Goal: Task Accomplishment & Management: Use online tool/utility

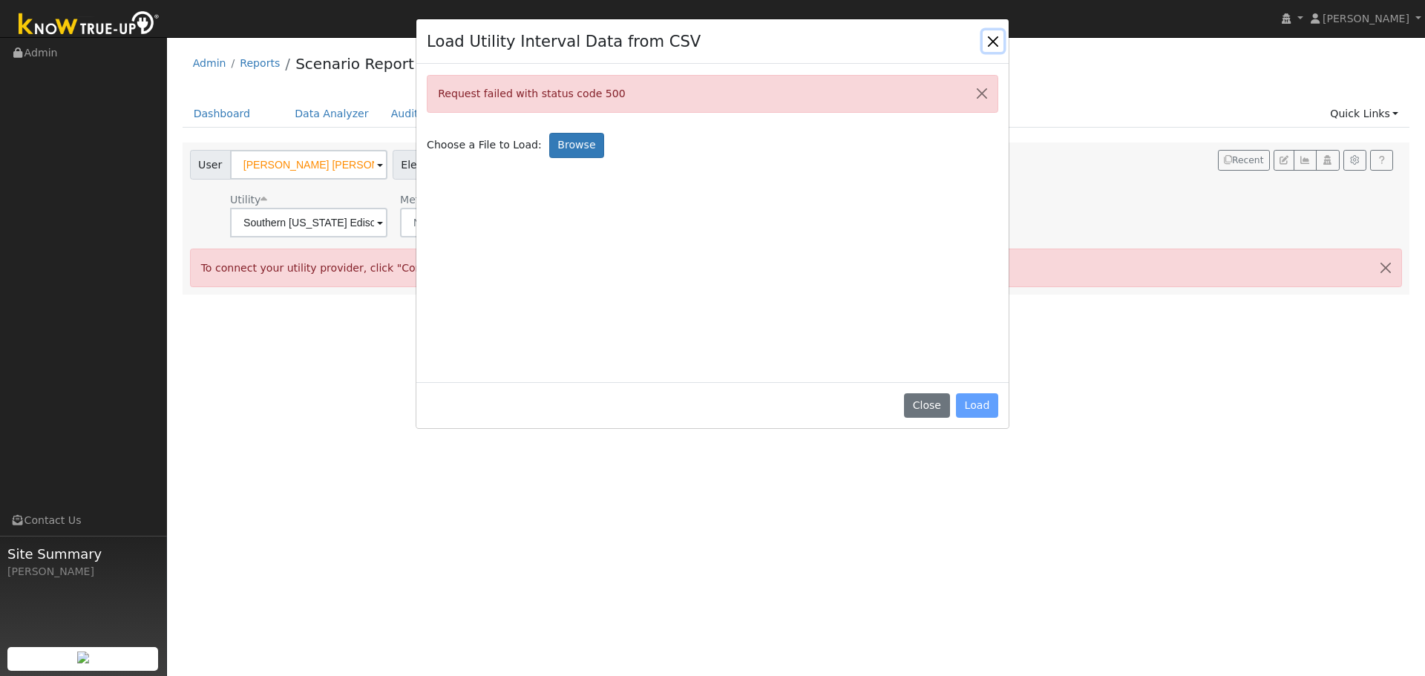
click at [991, 42] on button "Close" at bounding box center [993, 40] width 21 height 21
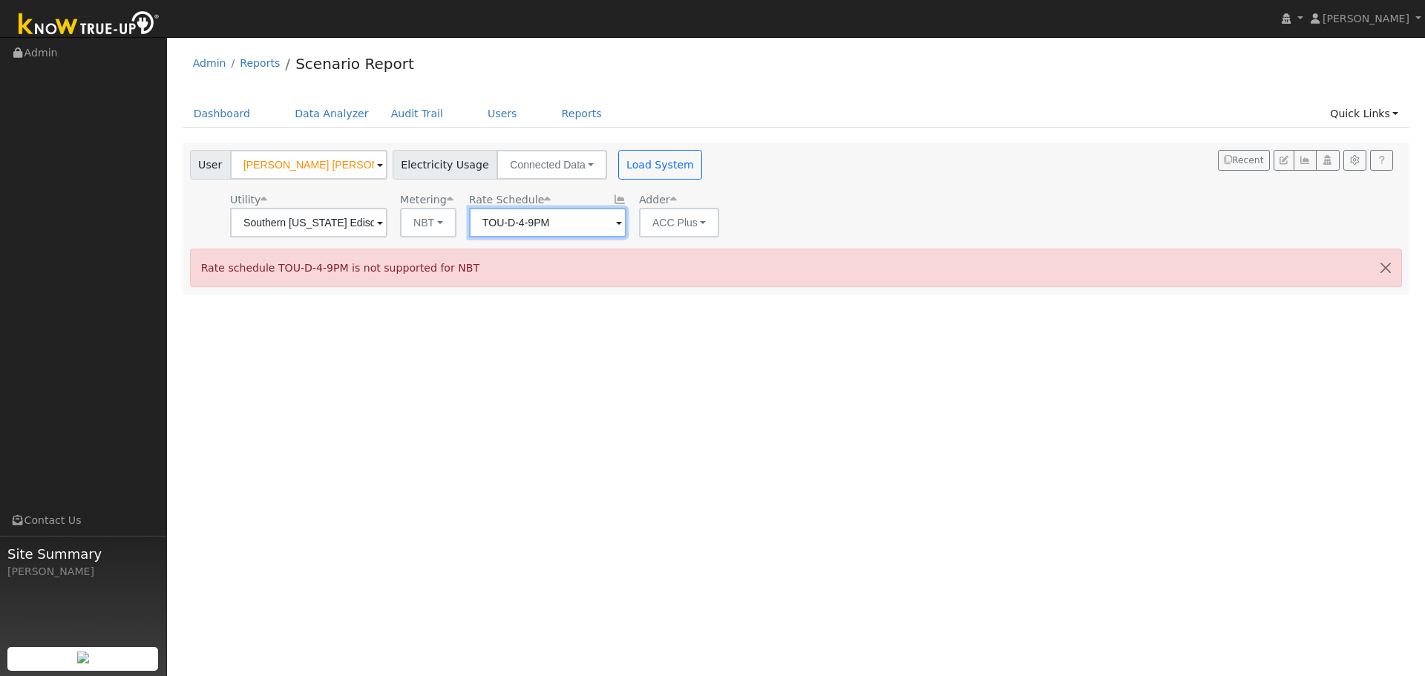
click at [542, 226] on input "TOU-D-4-9PM" at bounding box center [547, 223] width 157 height 30
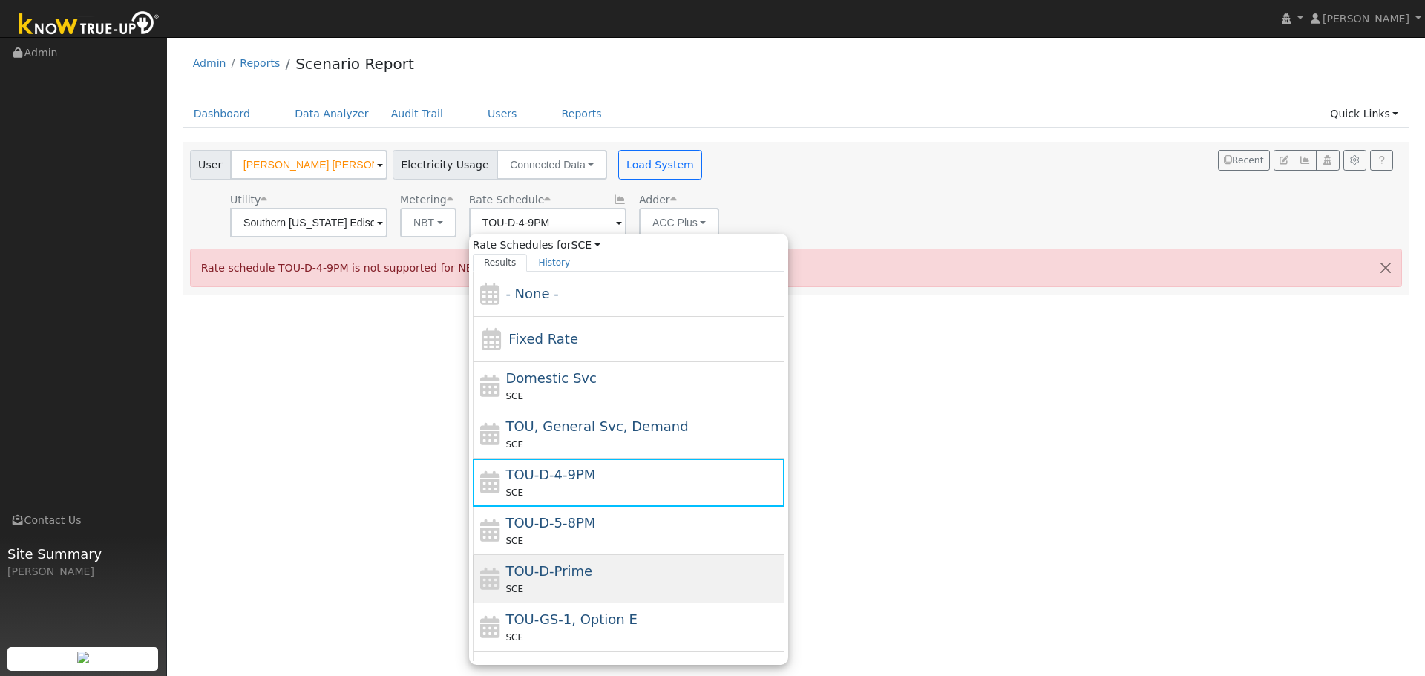
click at [551, 576] on span "TOU-D-Prime" at bounding box center [548, 571] width 87 height 16
type input "TOU-D-Prime"
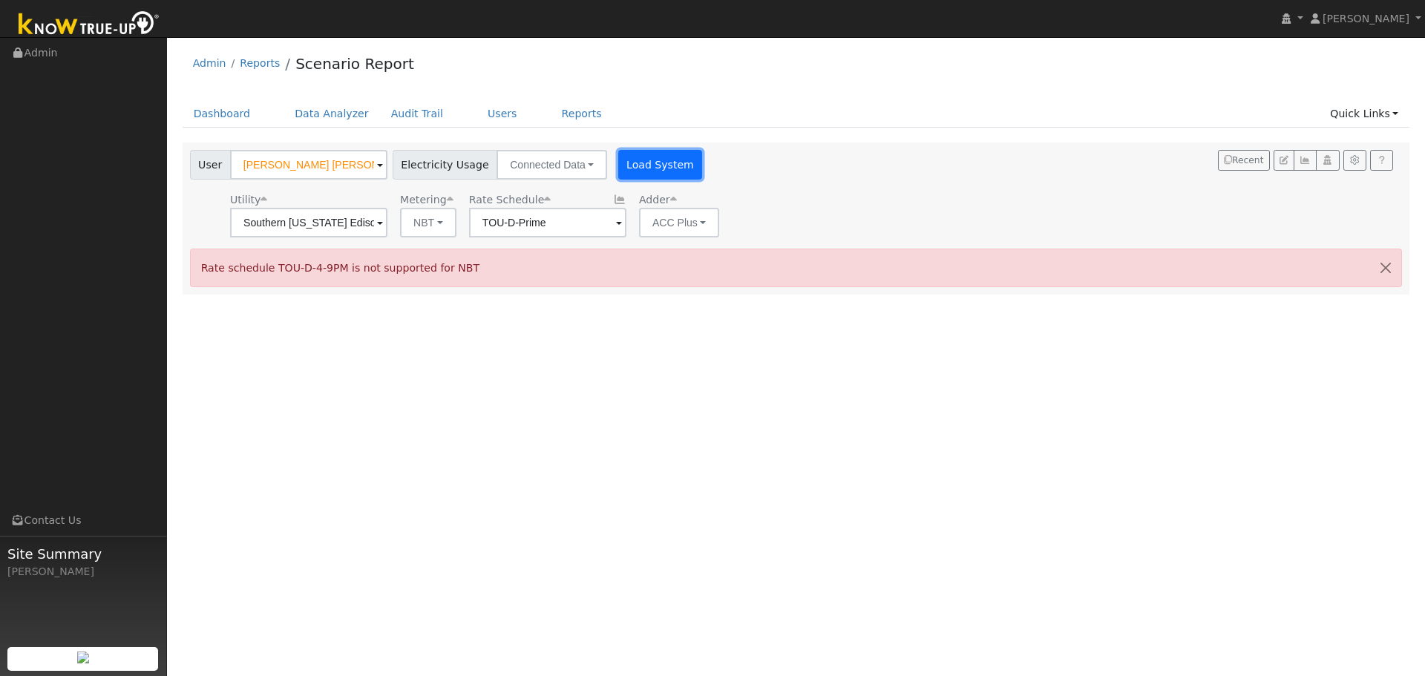
click at [620, 171] on button "Load System" at bounding box center [660, 165] width 85 height 30
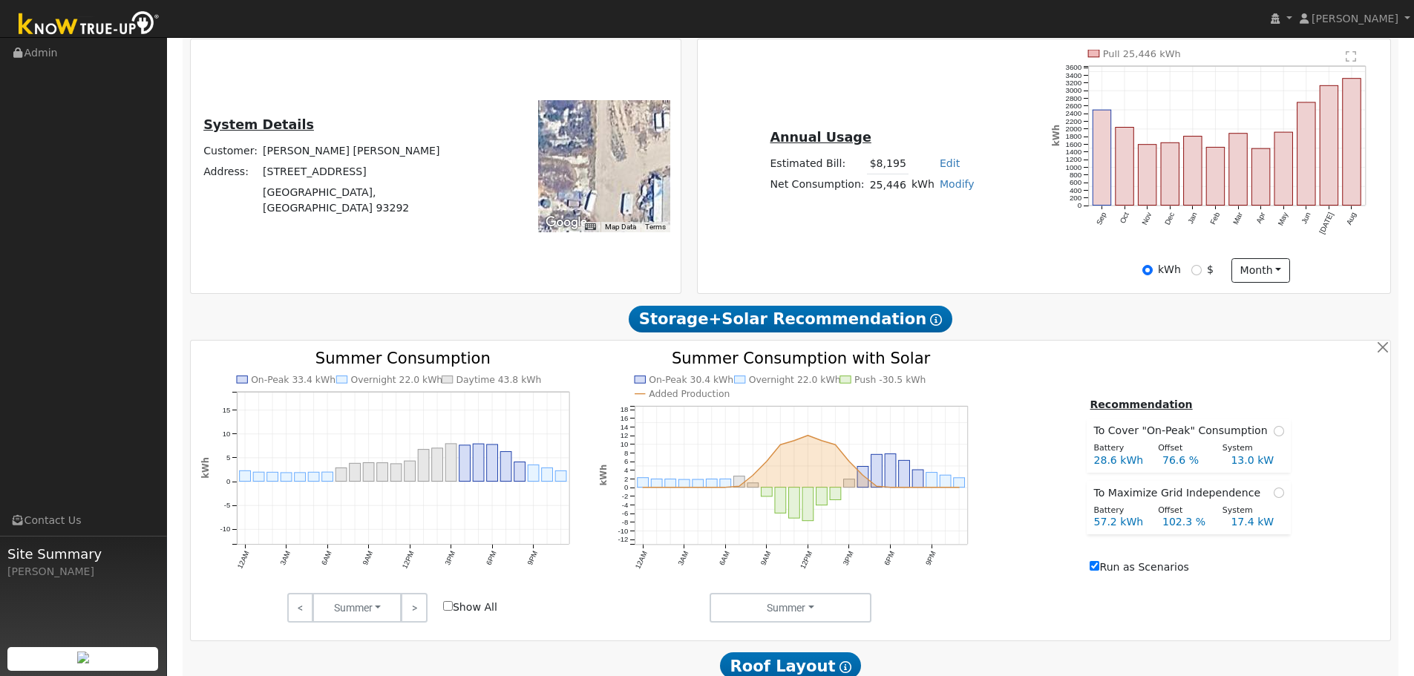
scroll to position [445, 0]
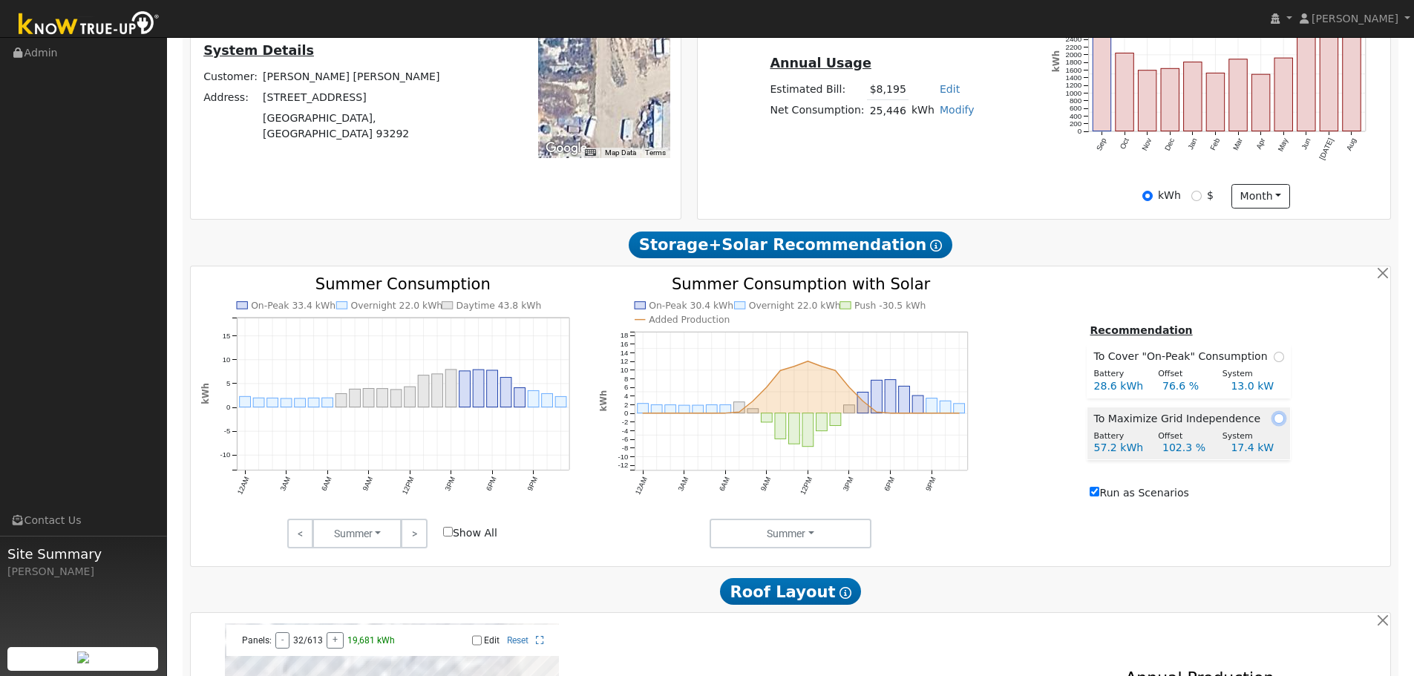
click at [1273, 424] on input "radio" at bounding box center [1278, 418] width 10 height 10
radio input "true"
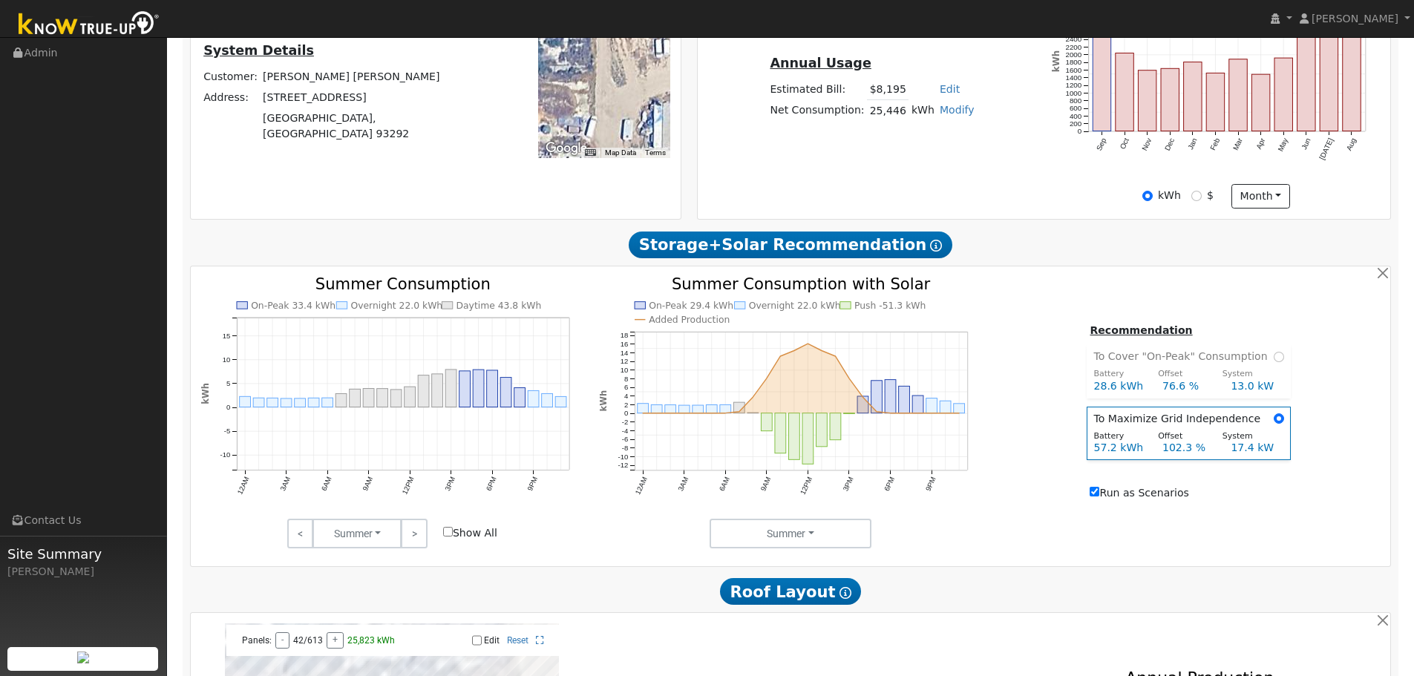
drag, startPoint x: 1090, startPoint y: 501, endPoint x: 1100, endPoint y: 501, distance: 9.6
click at [1091, 501] on div "Recommendation To Cover "On-Peak" Consumption Battery Offset System 28.6 kWh 76…" at bounding box center [1188, 412] width 399 height 183
click at [1099, 496] on input "Run as Scenarios" at bounding box center [1094, 492] width 10 height 10
checkbox input "false"
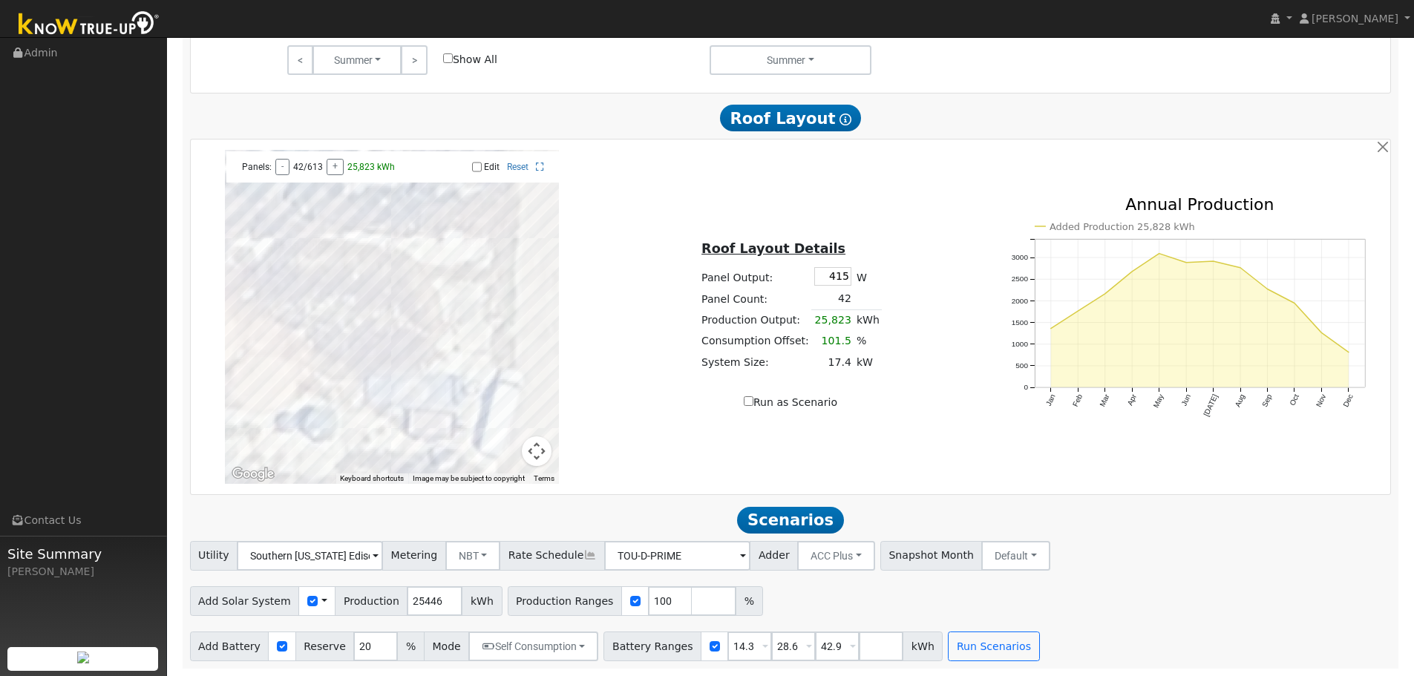
scroll to position [926, 0]
click at [537, 456] on button "Map camera controls" at bounding box center [537, 451] width 30 height 30
click at [505, 450] on button "Zoom out" at bounding box center [500, 451] width 30 height 30
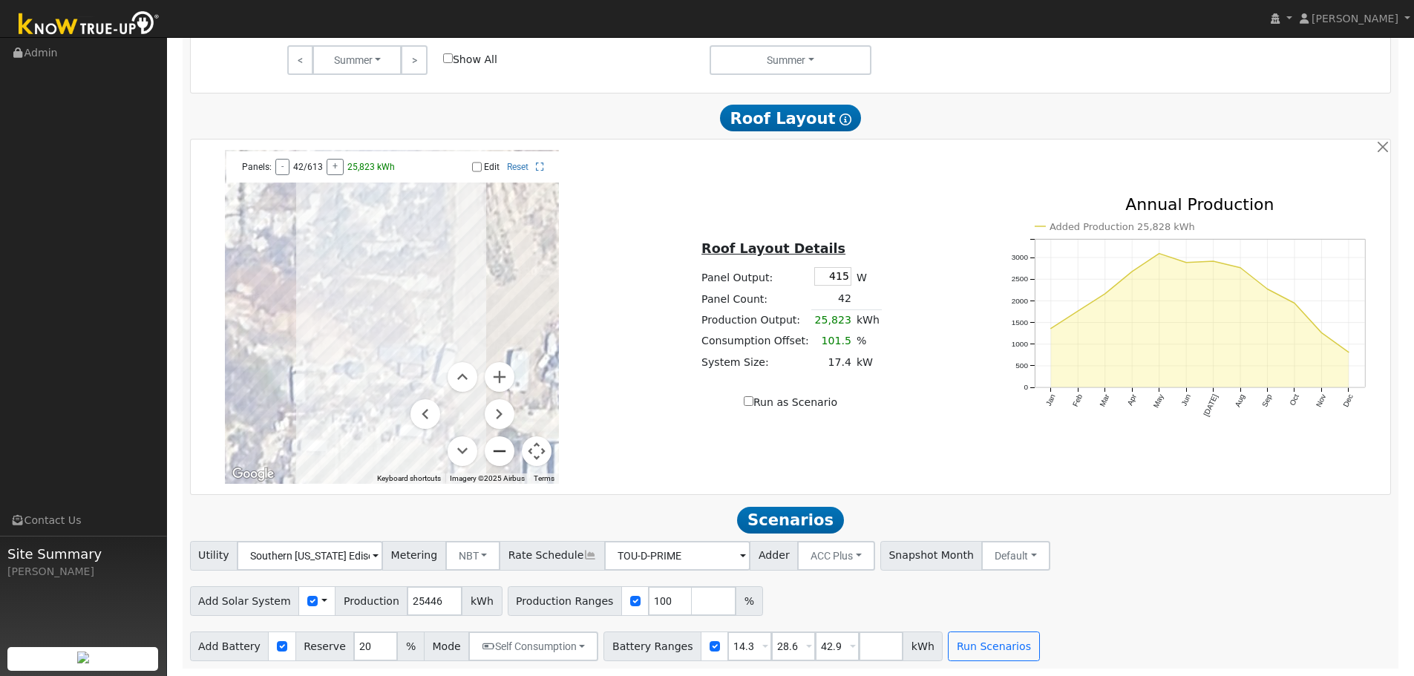
click at [505, 450] on button "Zoom out" at bounding box center [500, 451] width 30 height 30
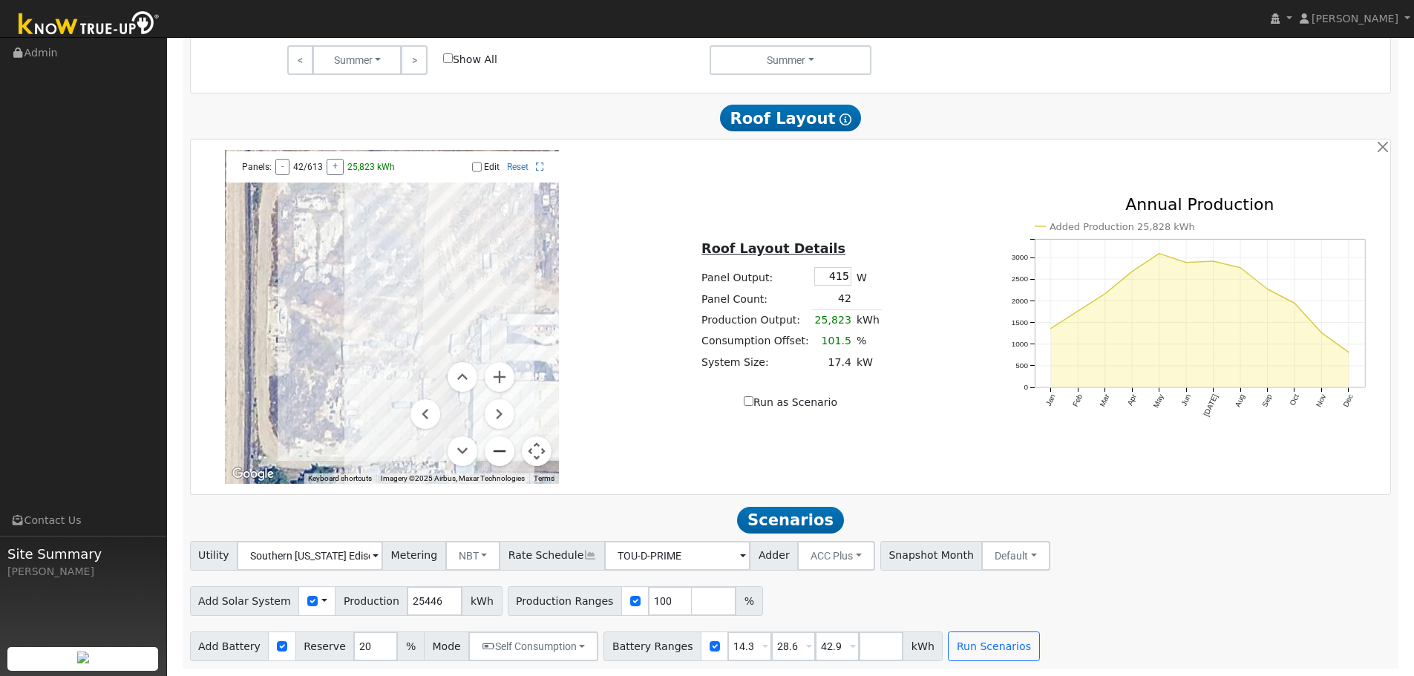
click at [505, 450] on button "Zoom out" at bounding box center [500, 451] width 30 height 30
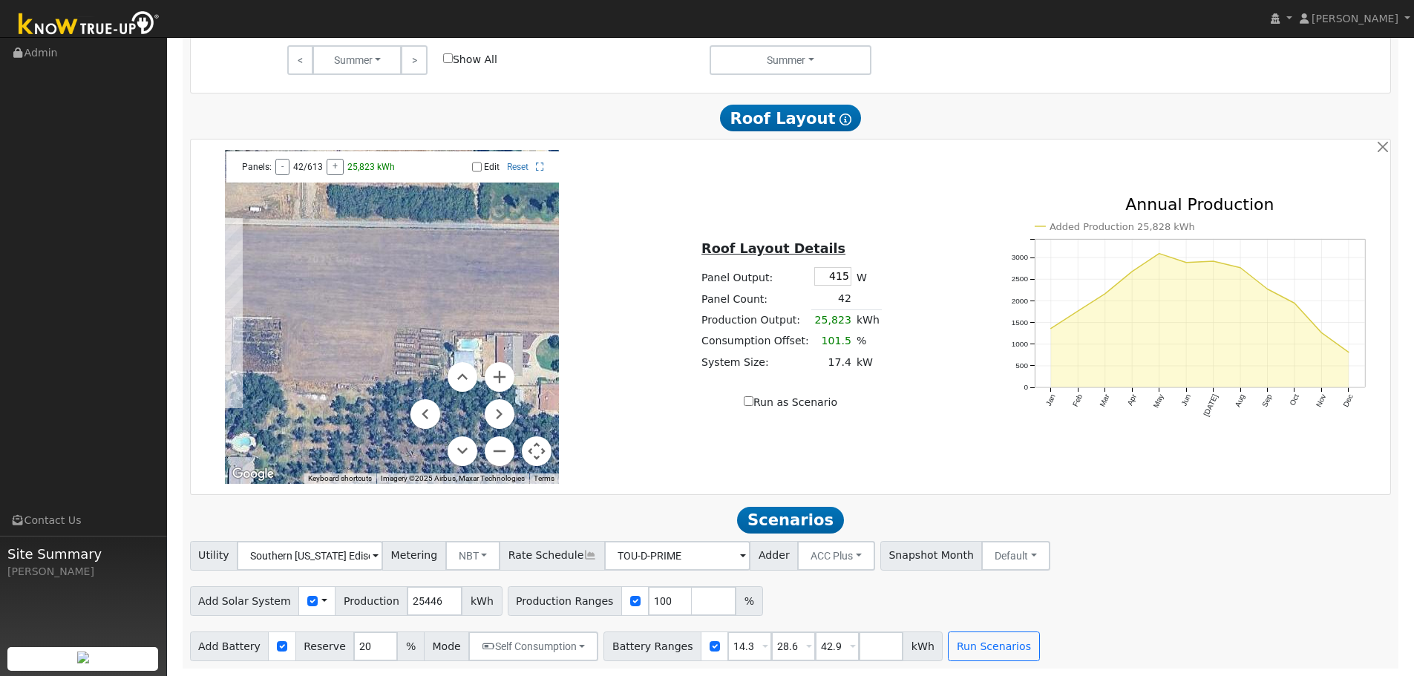
drag, startPoint x: 509, startPoint y: 332, endPoint x: 198, endPoint y: 315, distance: 311.4
click at [198, 315] on div "To navigate the map with touch gestures double-tap and hold your finger on the …" at bounding box center [392, 317] width 399 height 334
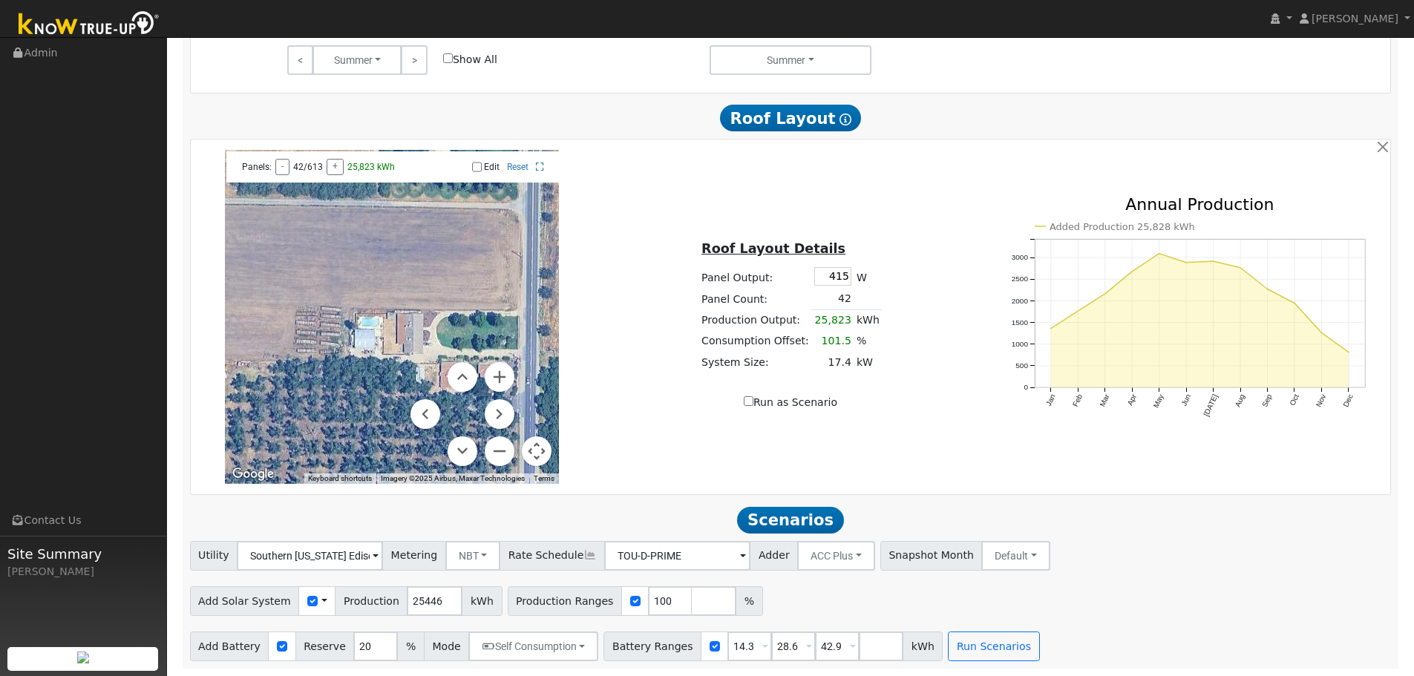
drag, startPoint x: 348, startPoint y: 326, endPoint x: 249, endPoint y: 304, distance: 101.2
click at [249, 304] on div at bounding box center [392, 317] width 334 height 334
click at [485, 168] on label "Edit" at bounding box center [492, 167] width 16 height 10
click at [482, 168] on input "Edit" at bounding box center [477, 167] width 10 height 10
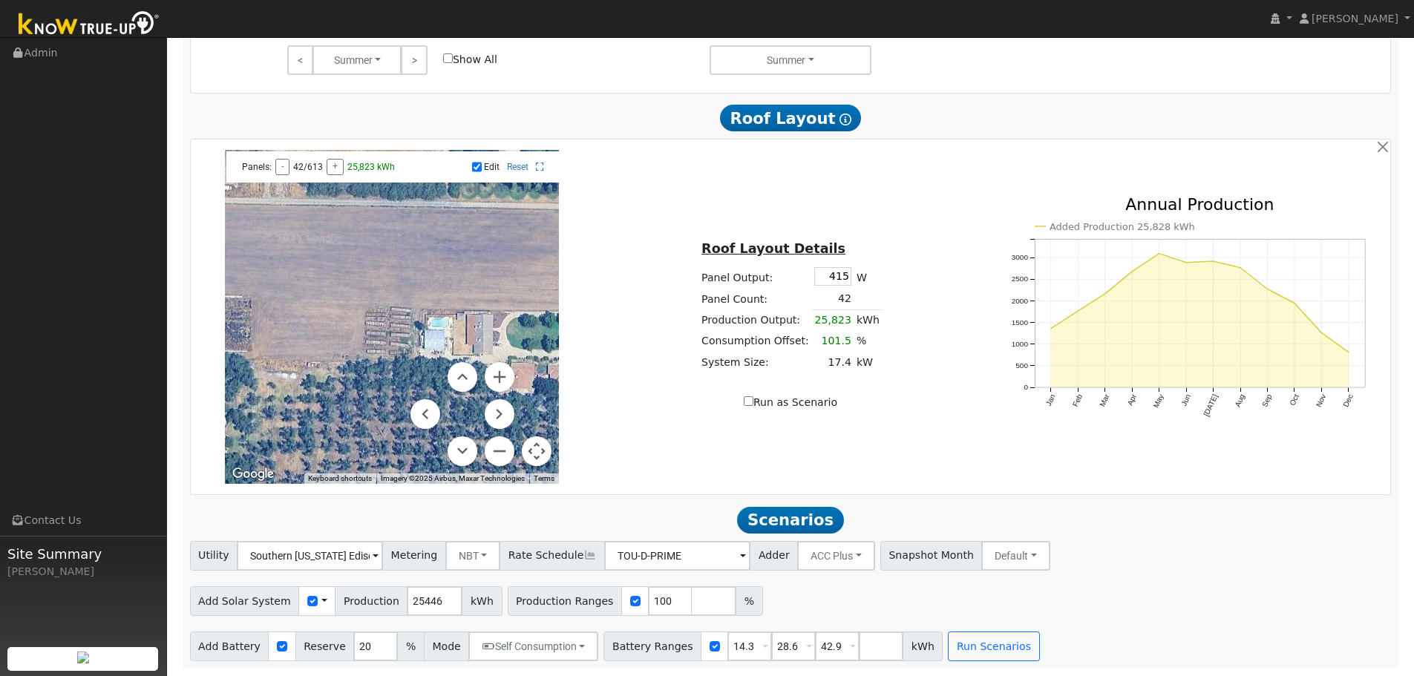
drag, startPoint x: 355, startPoint y: 298, endPoint x: 596, endPoint y: 306, distance: 240.6
click at [656, 300] on div "To navigate the map with touch gestures double-tap and hold your finger on the …" at bounding box center [790, 317] width 1195 height 334
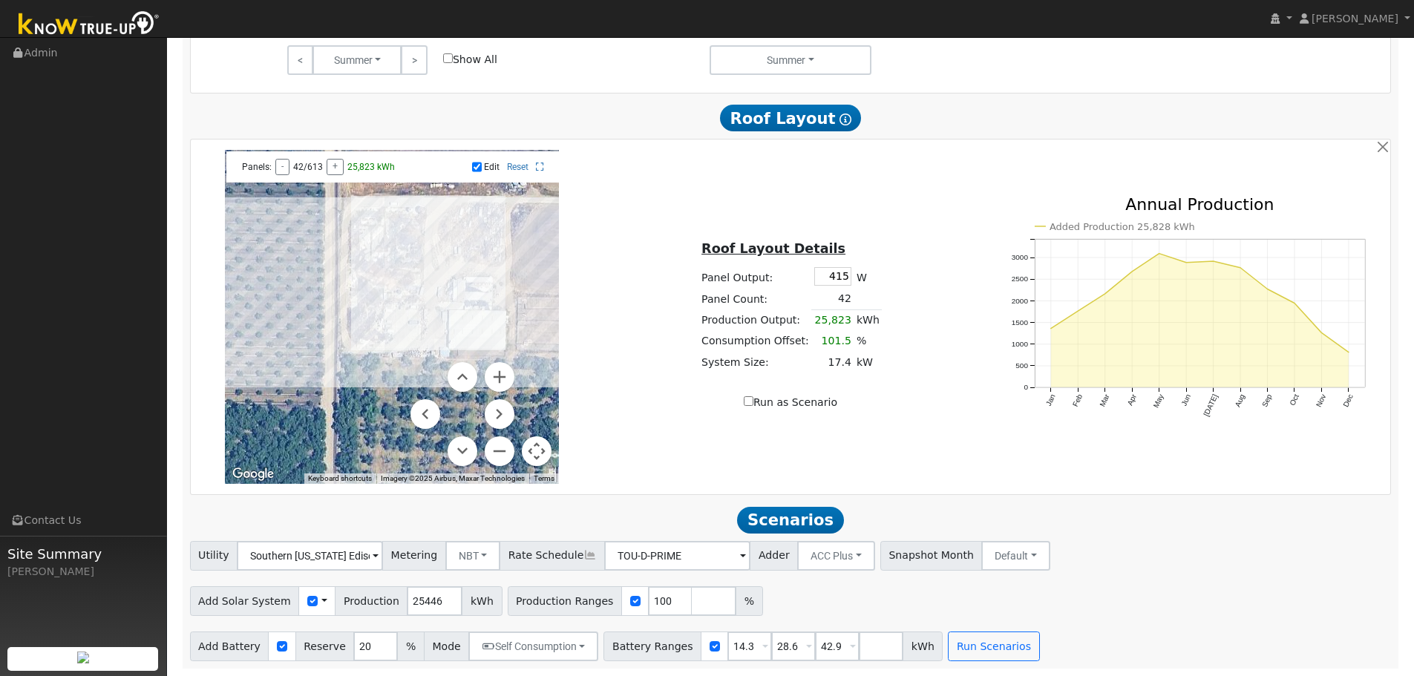
drag, startPoint x: 322, startPoint y: 366, endPoint x: 413, endPoint y: 365, distance: 90.5
click at [413, 365] on div "Use ctrl + scroll to zoom the map Panels: - 42/613 + 25,823 kWh Edit Reset Keyb…" at bounding box center [392, 317] width 334 height 334
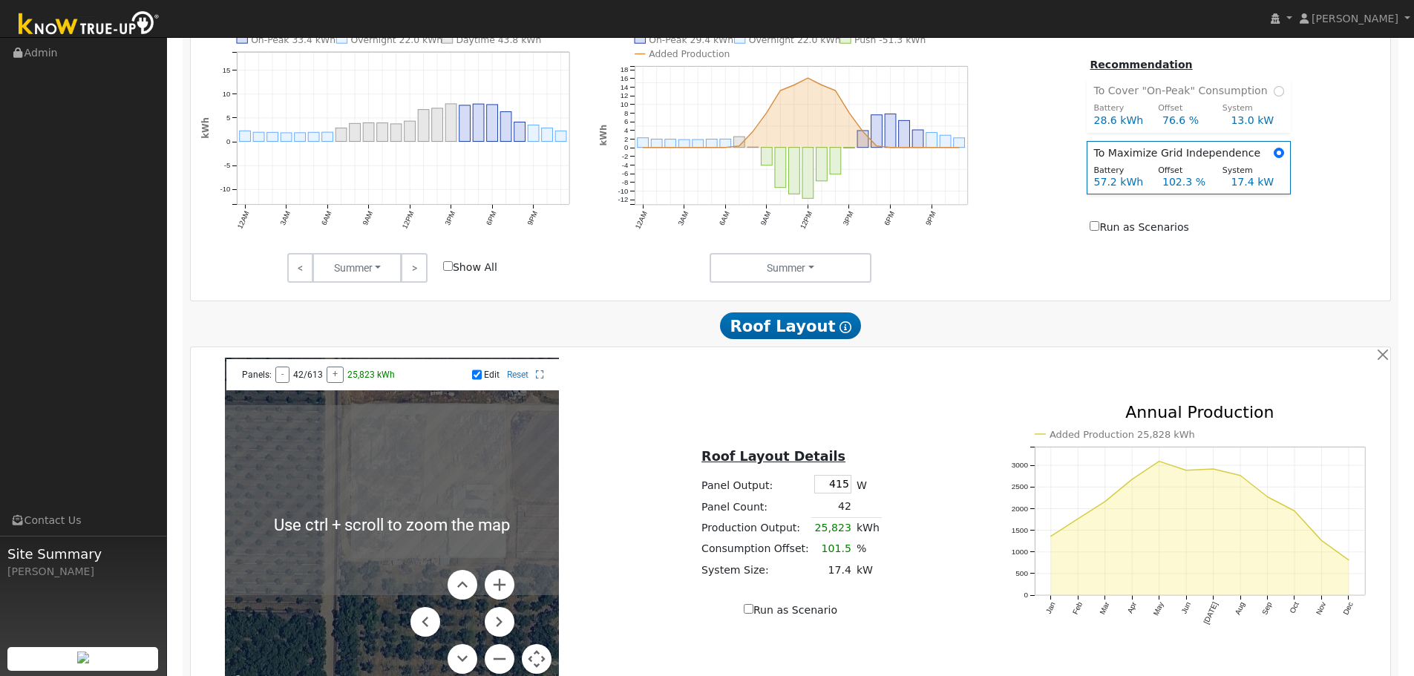
scroll to position [852, 0]
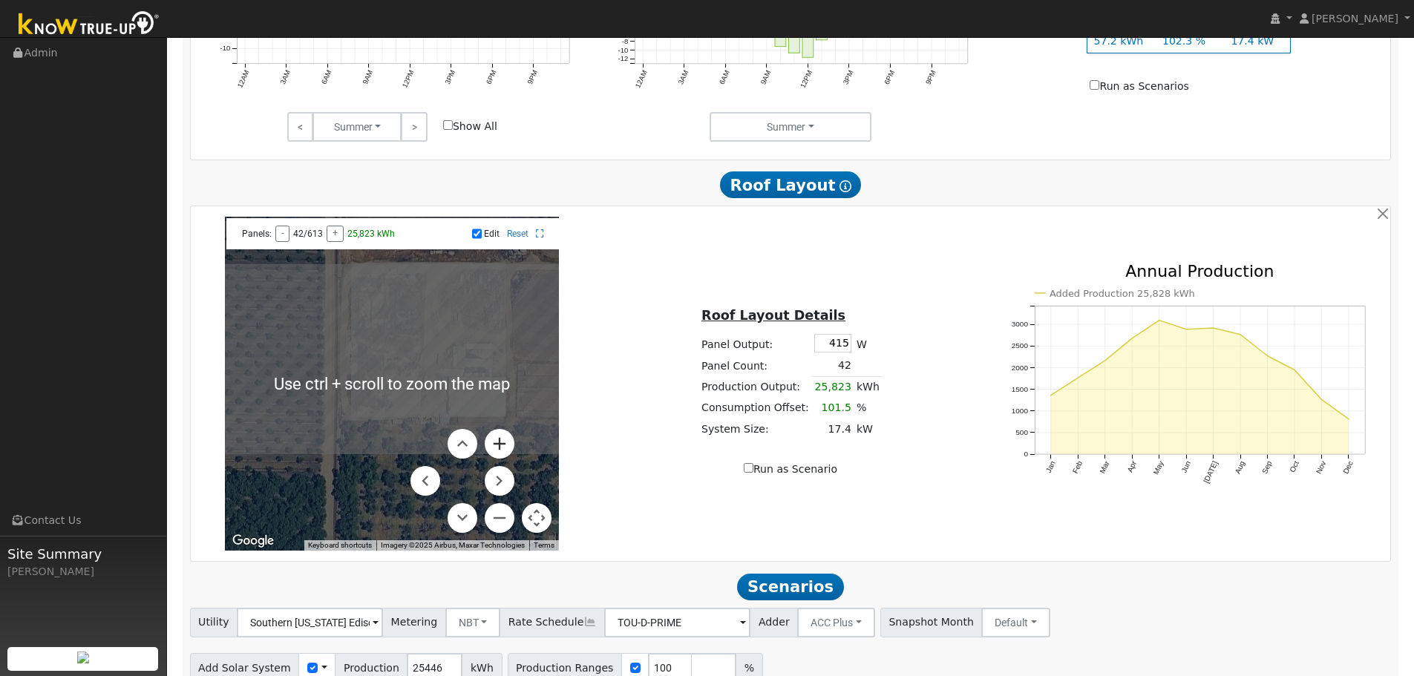
click at [511, 453] on button "Zoom in" at bounding box center [500, 444] width 30 height 30
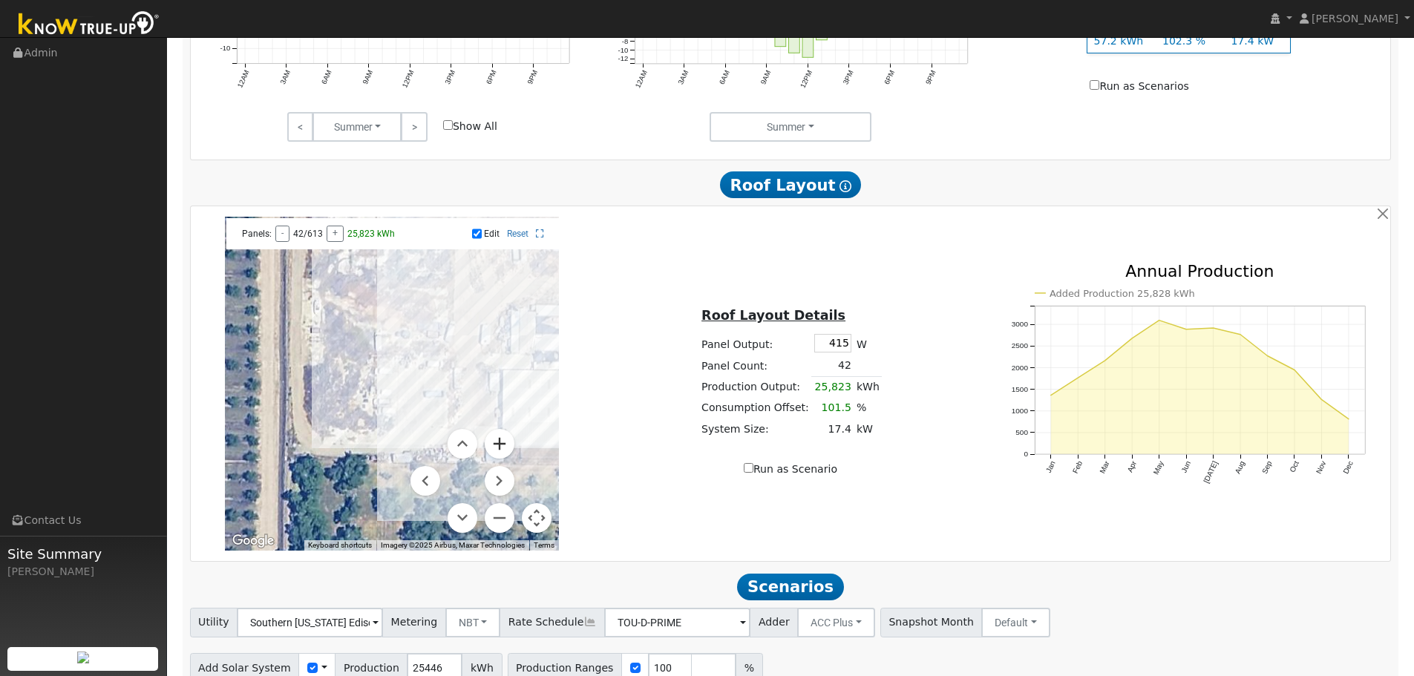
click at [503, 450] on button "Zoom in" at bounding box center [500, 444] width 30 height 30
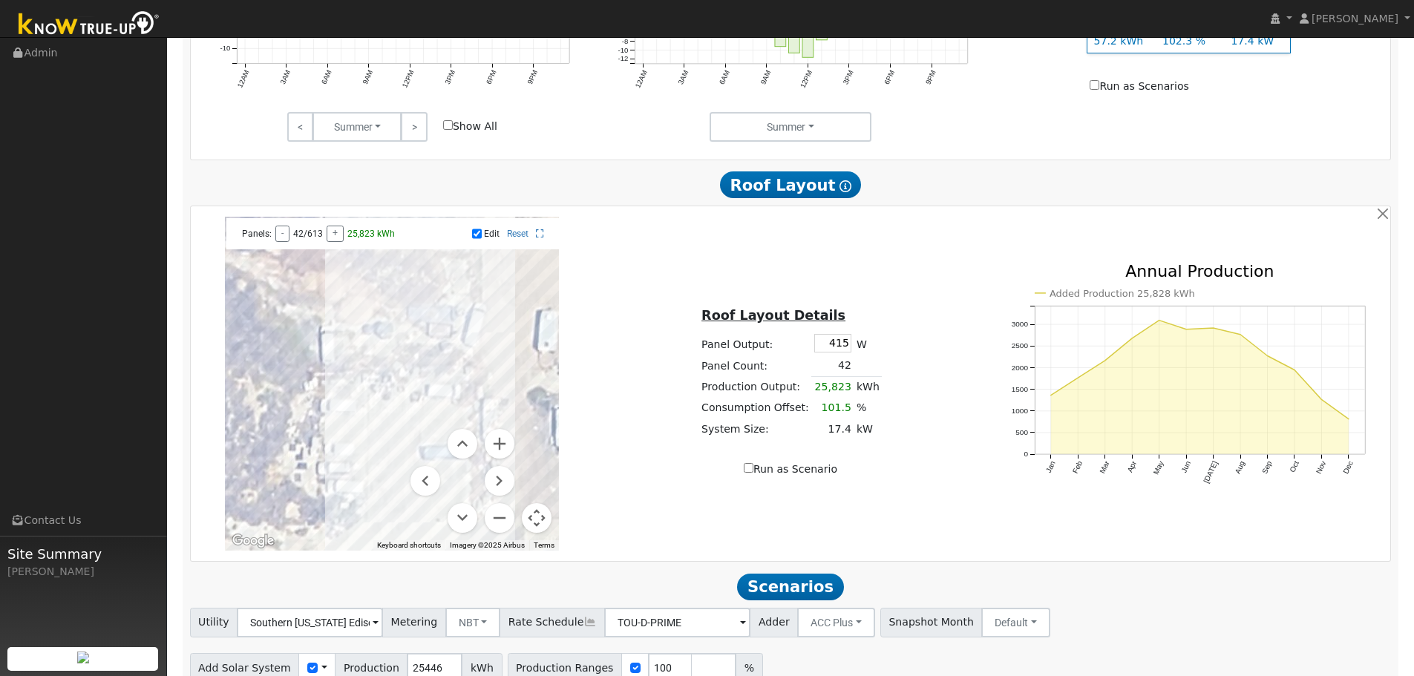
drag, startPoint x: 495, startPoint y: 328, endPoint x: 456, endPoint y: 377, distance: 62.4
click at [456, 377] on div at bounding box center [392, 384] width 334 height 334
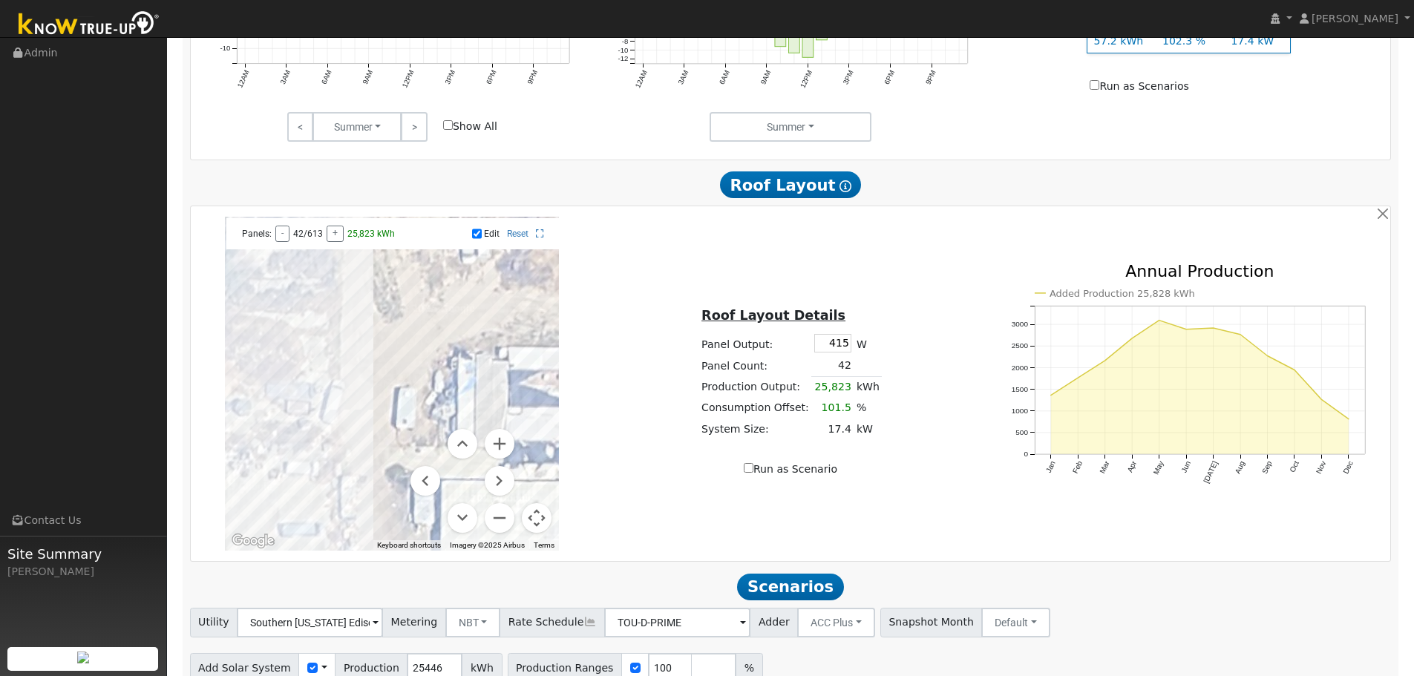
drag, startPoint x: 456, startPoint y: 377, endPoint x: 175, endPoint y: 444, distance: 289.1
click at [175, 444] on div "Settings My Defaults Temporary My Defaults Company Defaults System Defaults Off…" at bounding box center [790, 13] width 1232 height 1445
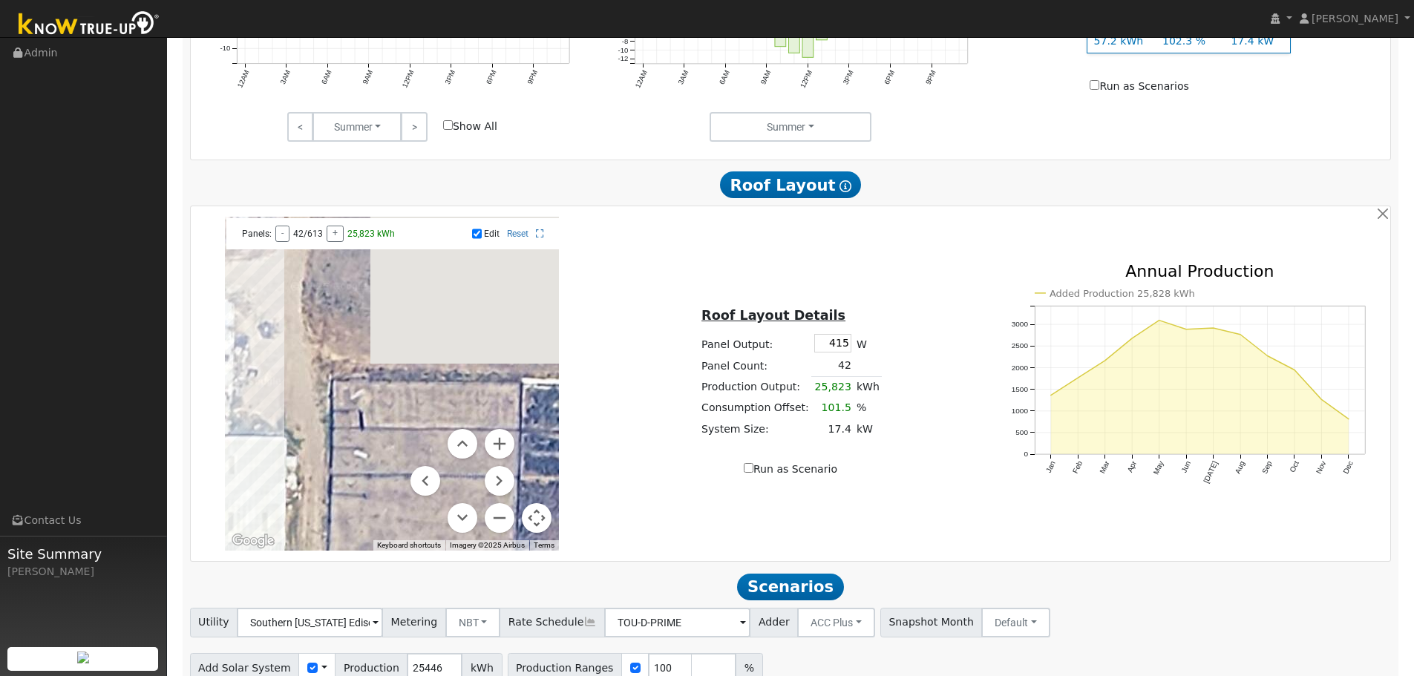
drag, startPoint x: 416, startPoint y: 388, endPoint x: 179, endPoint y: 358, distance: 238.6
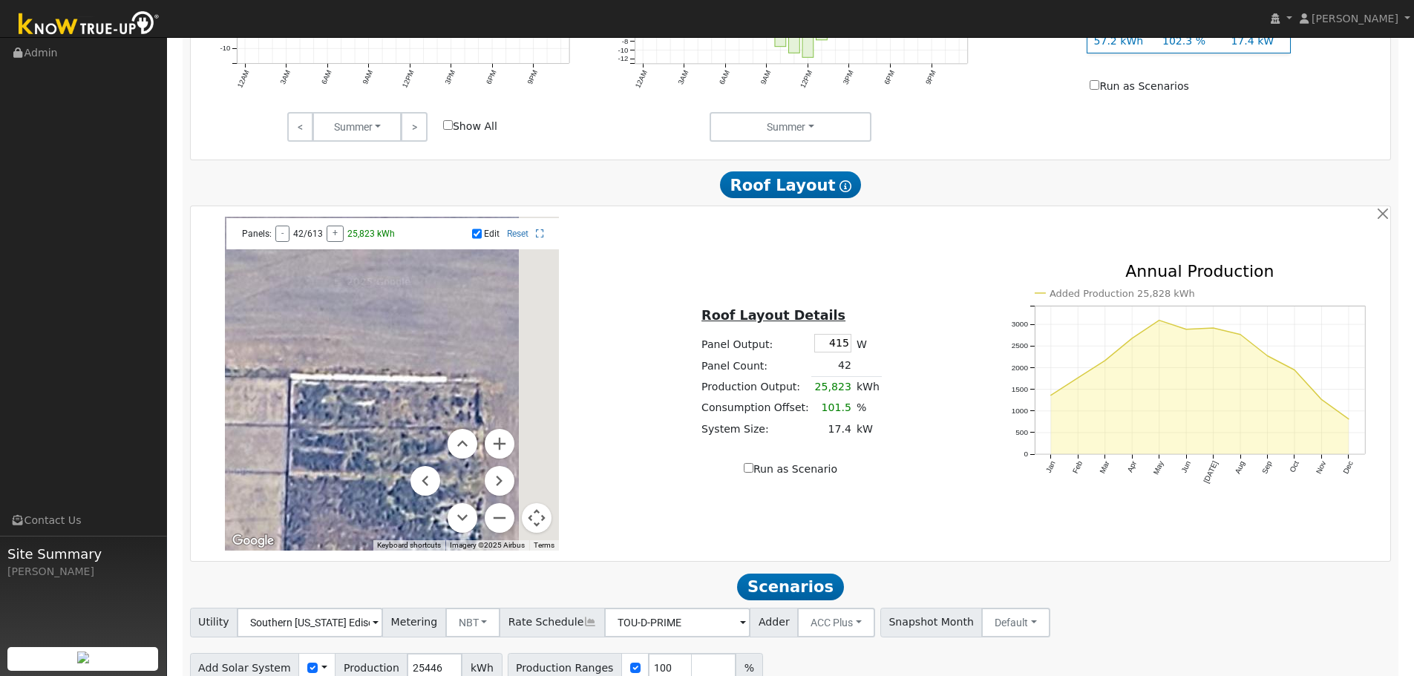
drag, startPoint x: 502, startPoint y: 380, endPoint x: 248, endPoint y: 376, distance: 253.8
click at [248, 377] on div at bounding box center [392, 384] width 334 height 334
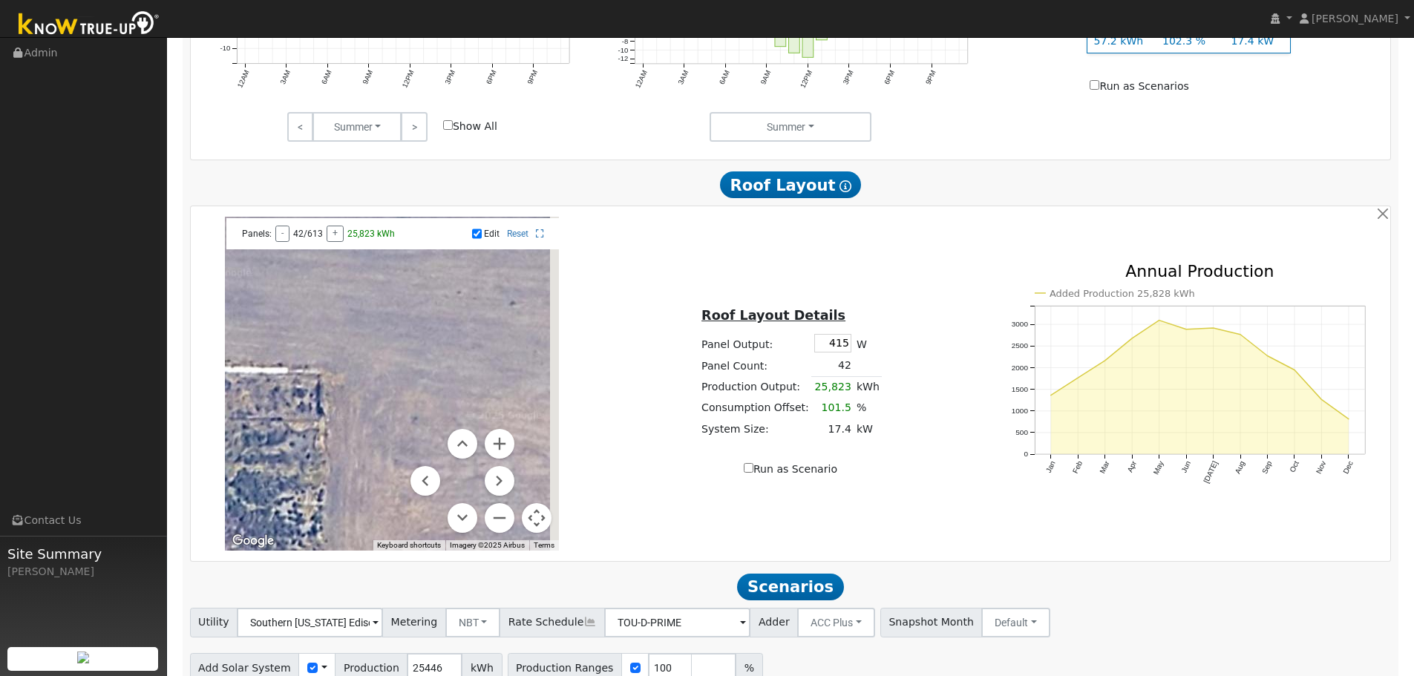
drag, startPoint x: 410, startPoint y: 395, endPoint x: 180, endPoint y: 369, distance: 231.5
click at [180, 369] on div "Settings My Defaults Temporary My Defaults Company Defaults System Defaults Off…" at bounding box center [790, 13] width 1232 height 1445
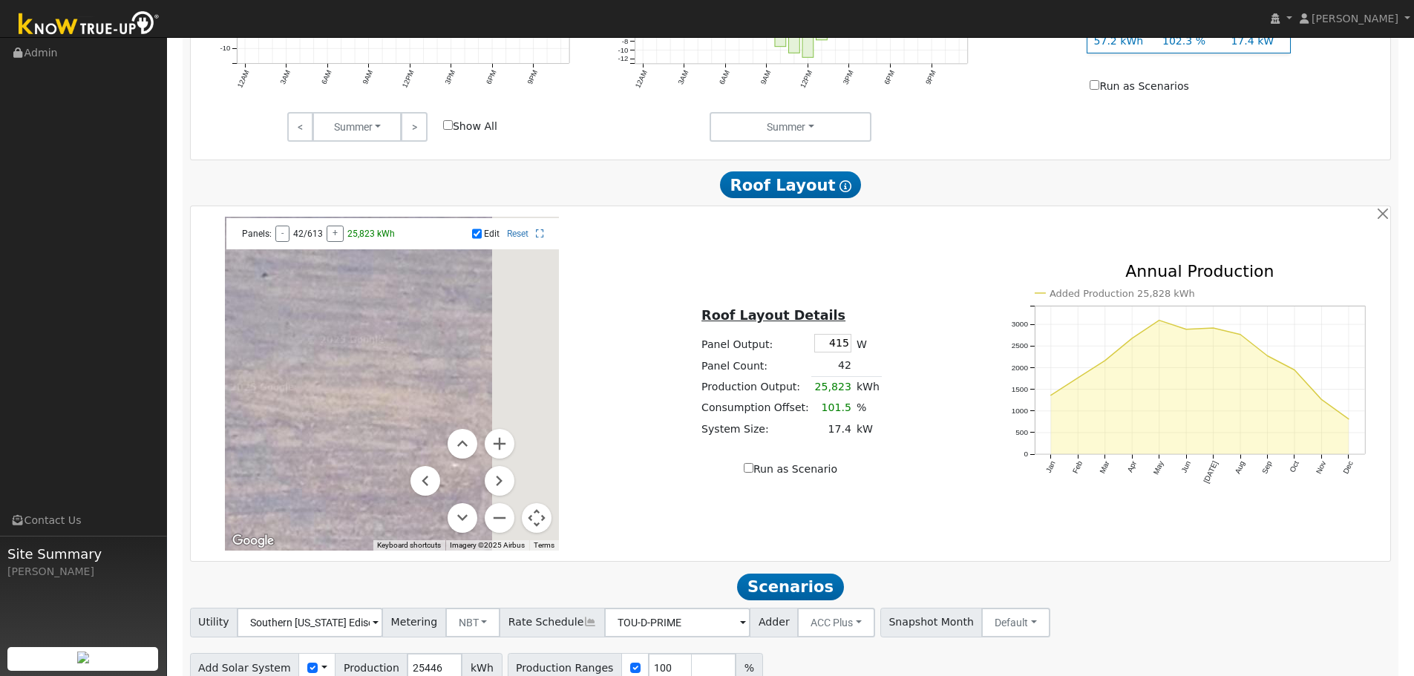
drag, startPoint x: 390, startPoint y: 380, endPoint x: 289, endPoint y: 373, distance: 101.2
click at [289, 373] on div at bounding box center [392, 384] width 334 height 334
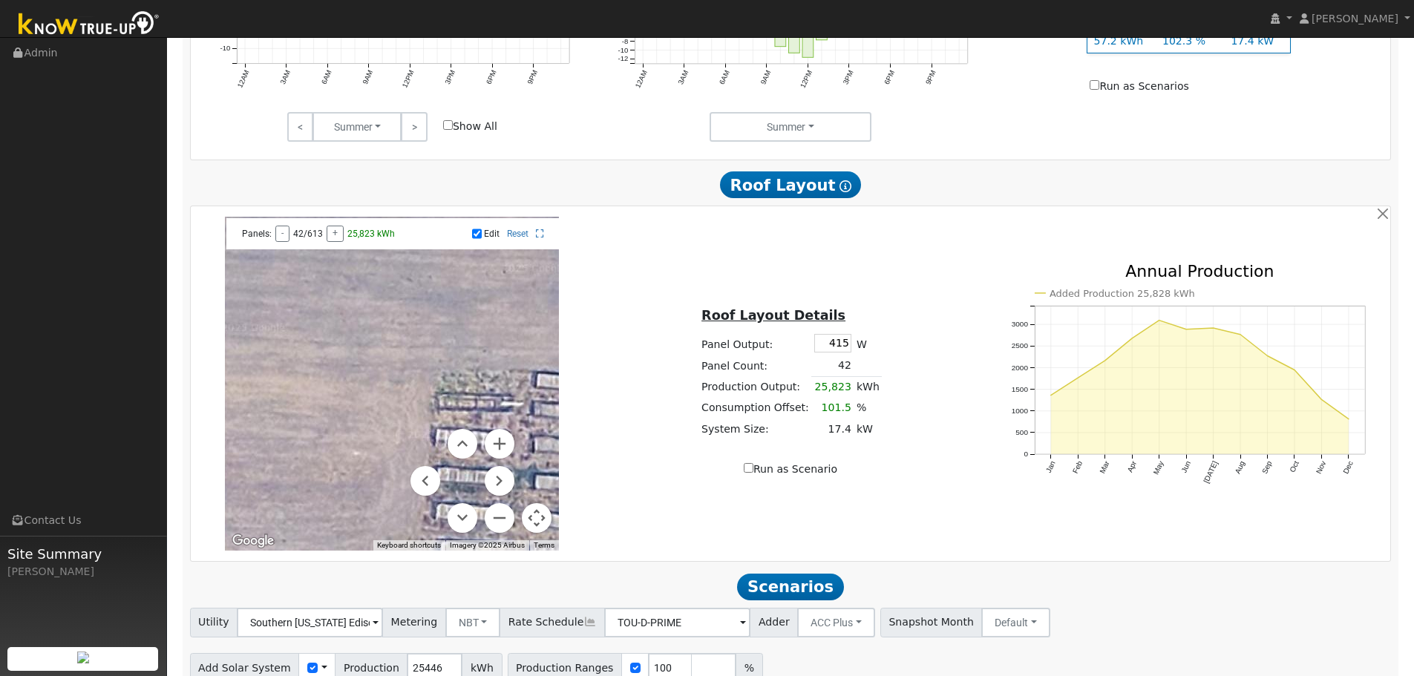
drag, startPoint x: 403, startPoint y: 370, endPoint x: 296, endPoint y: 358, distance: 107.5
click at [296, 358] on div at bounding box center [392, 384] width 334 height 334
click at [528, 239] on link "Reset" at bounding box center [518, 234] width 22 height 10
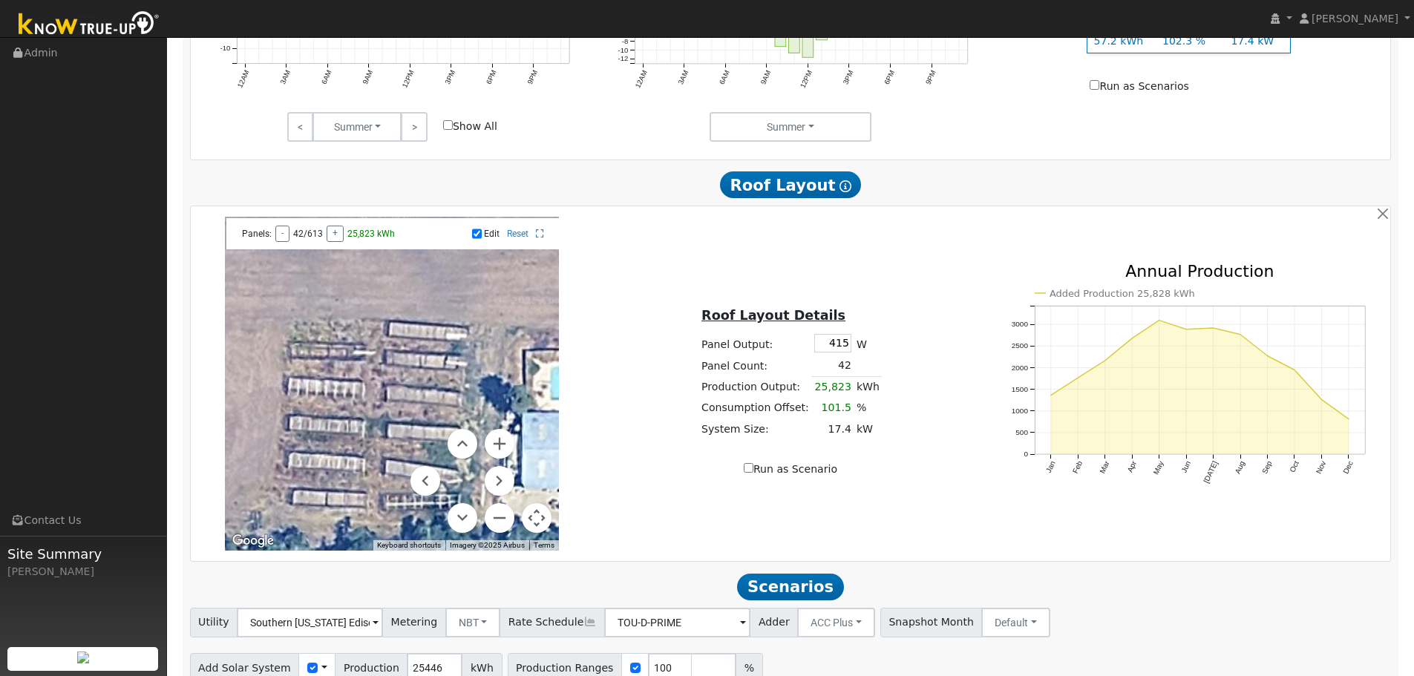
drag, startPoint x: 499, startPoint y: 335, endPoint x: 362, endPoint y: 282, distance: 146.4
click at [364, 282] on div at bounding box center [392, 384] width 334 height 334
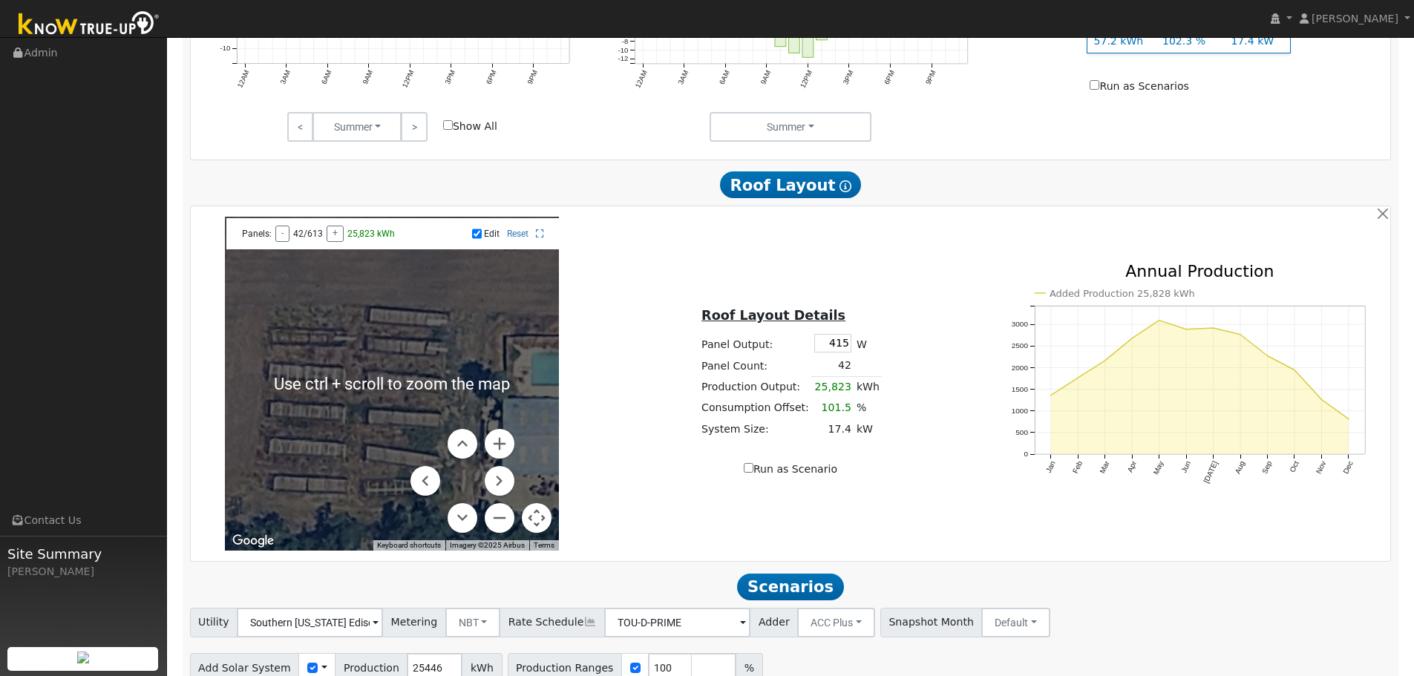
scroll to position [926, 0]
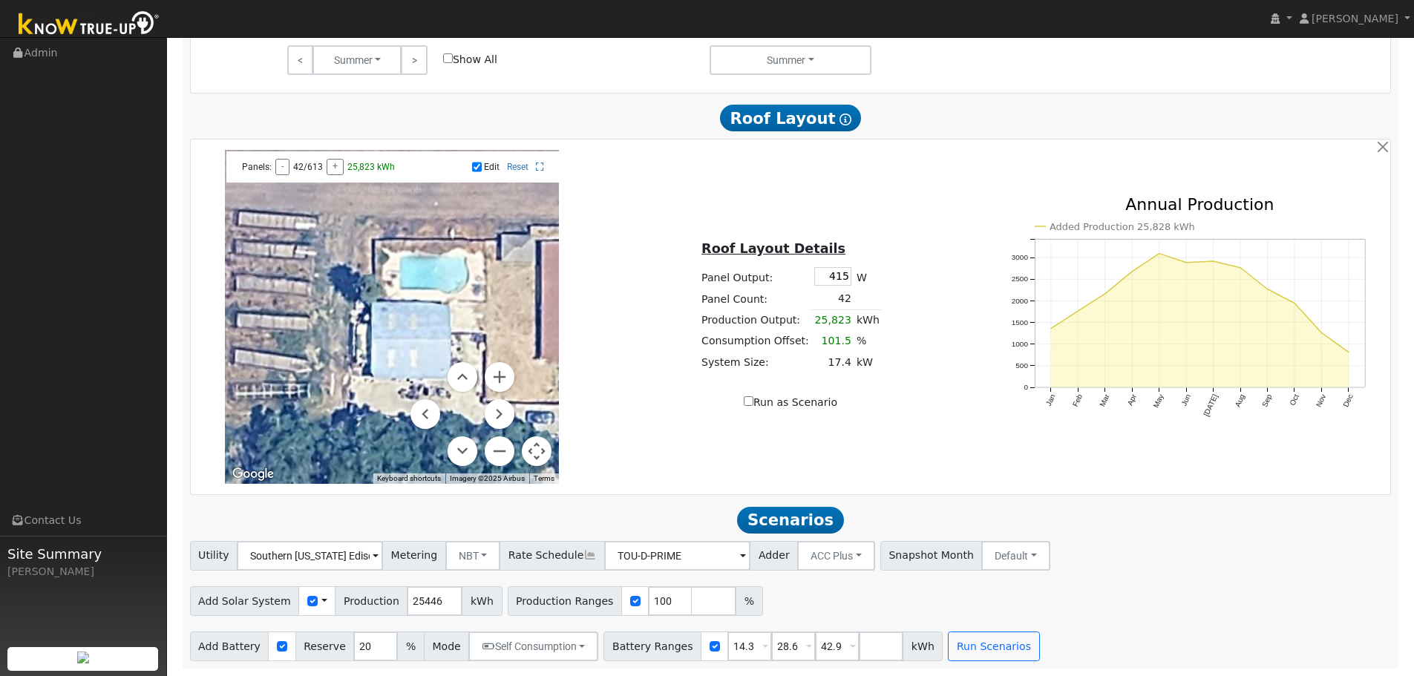
drag, startPoint x: 413, startPoint y: 355, endPoint x: 281, endPoint y: 325, distance: 136.3
click at [281, 325] on div at bounding box center [392, 317] width 334 height 334
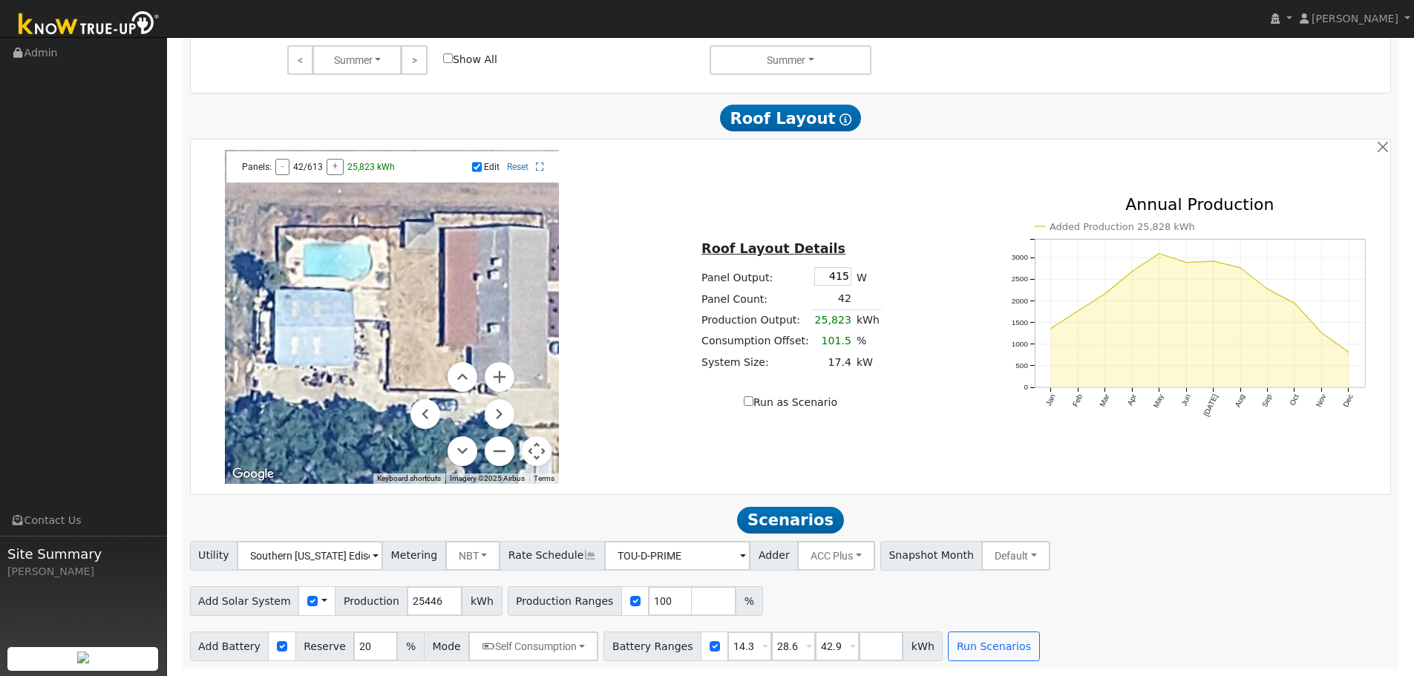
drag, startPoint x: 387, startPoint y: 325, endPoint x: 282, endPoint y: 309, distance: 105.9
click at [282, 309] on div at bounding box center [392, 317] width 334 height 334
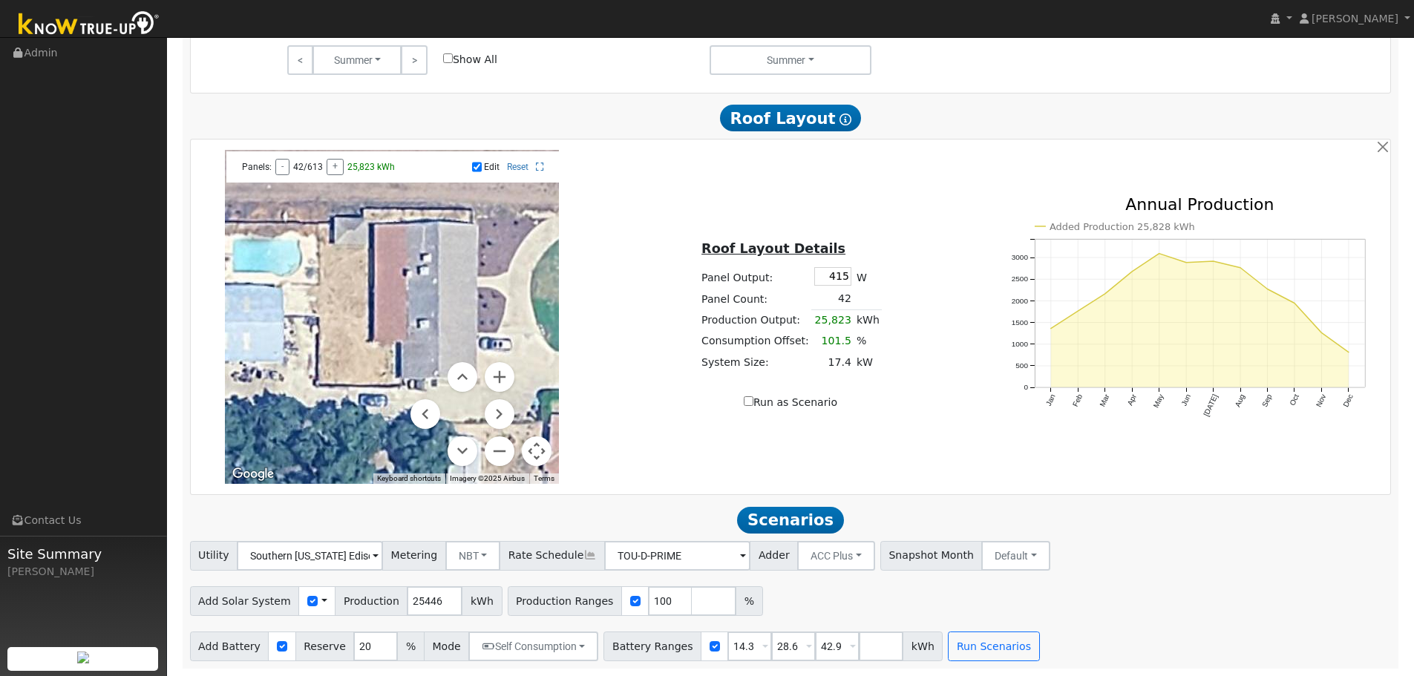
drag, startPoint x: 477, startPoint y: 325, endPoint x: 422, endPoint y: 317, distance: 56.3
click at [422, 317] on div at bounding box center [392, 317] width 334 height 334
click at [370, 228] on div at bounding box center [392, 317] width 334 height 334
click at [376, 226] on div at bounding box center [392, 317] width 334 height 334
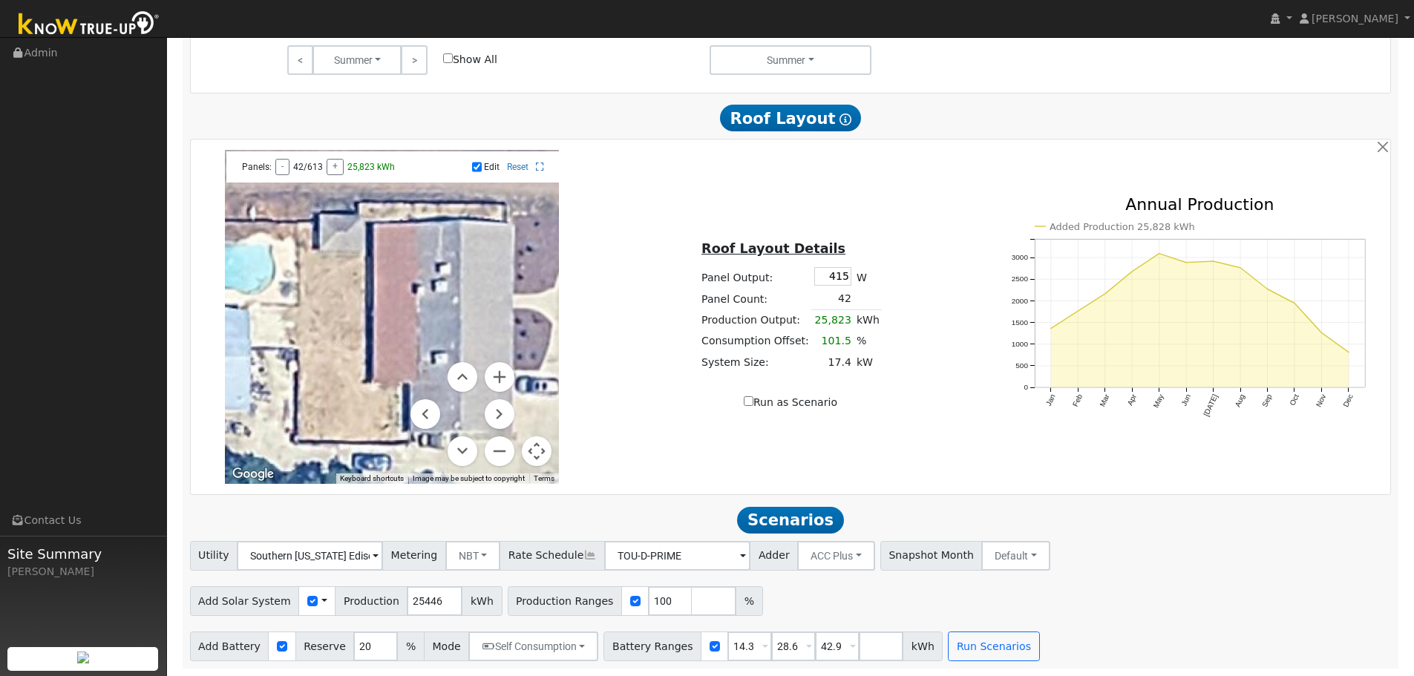
click at [376, 226] on div at bounding box center [392, 317] width 334 height 334
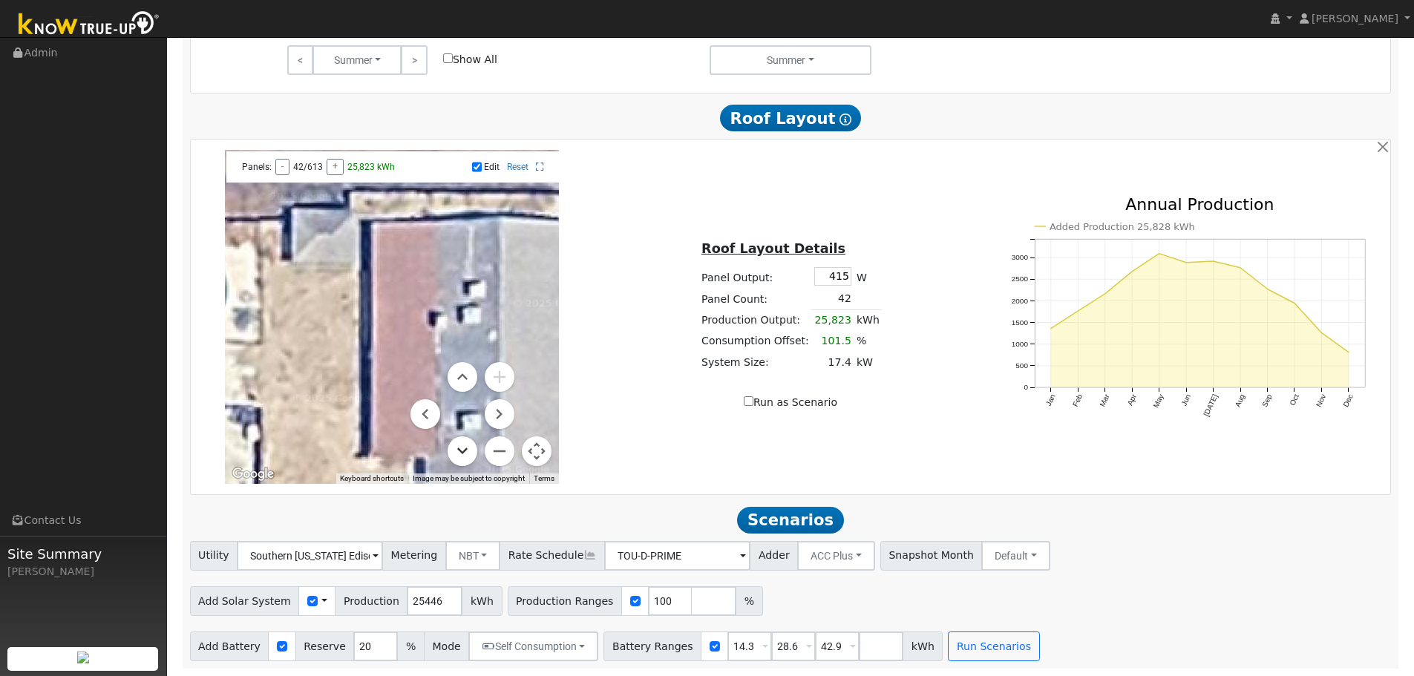
click at [471, 453] on button "Move down" at bounding box center [462, 451] width 30 height 30
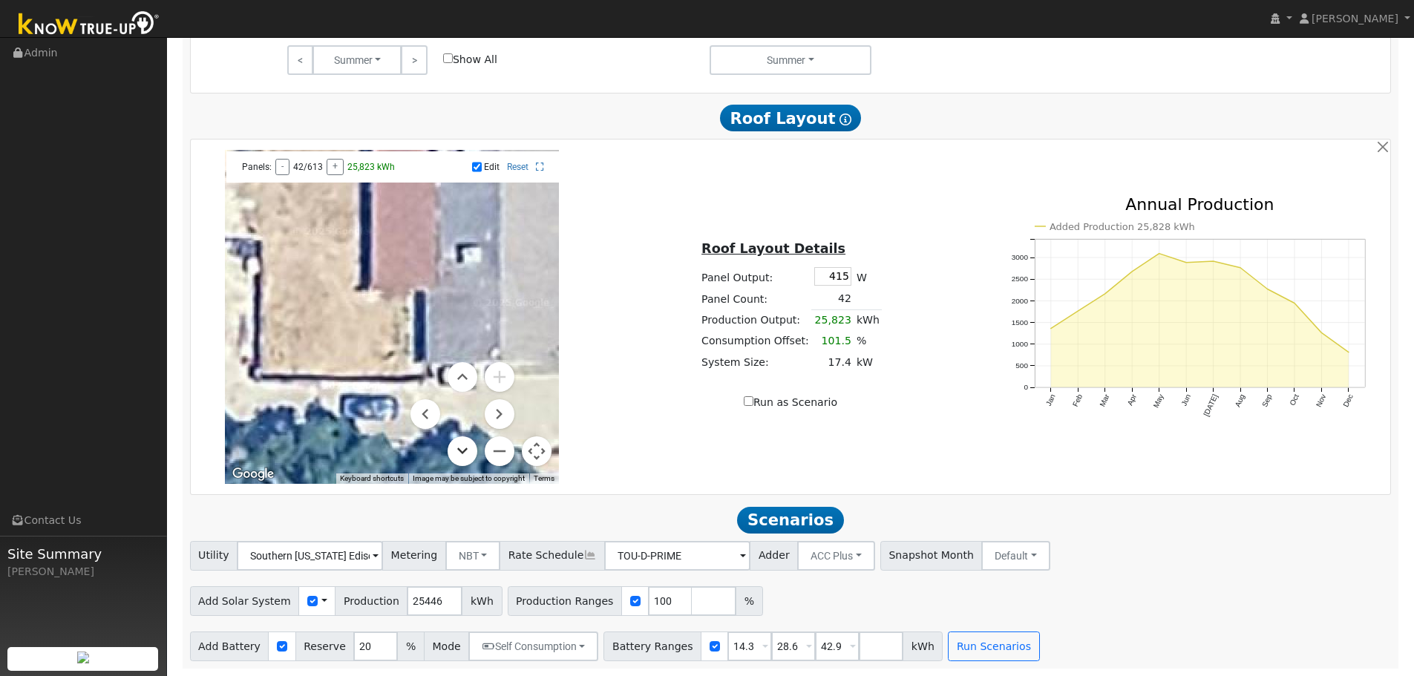
click at [469, 453] on button "Move down" at bounding box center [462, 451] width 30 height 30
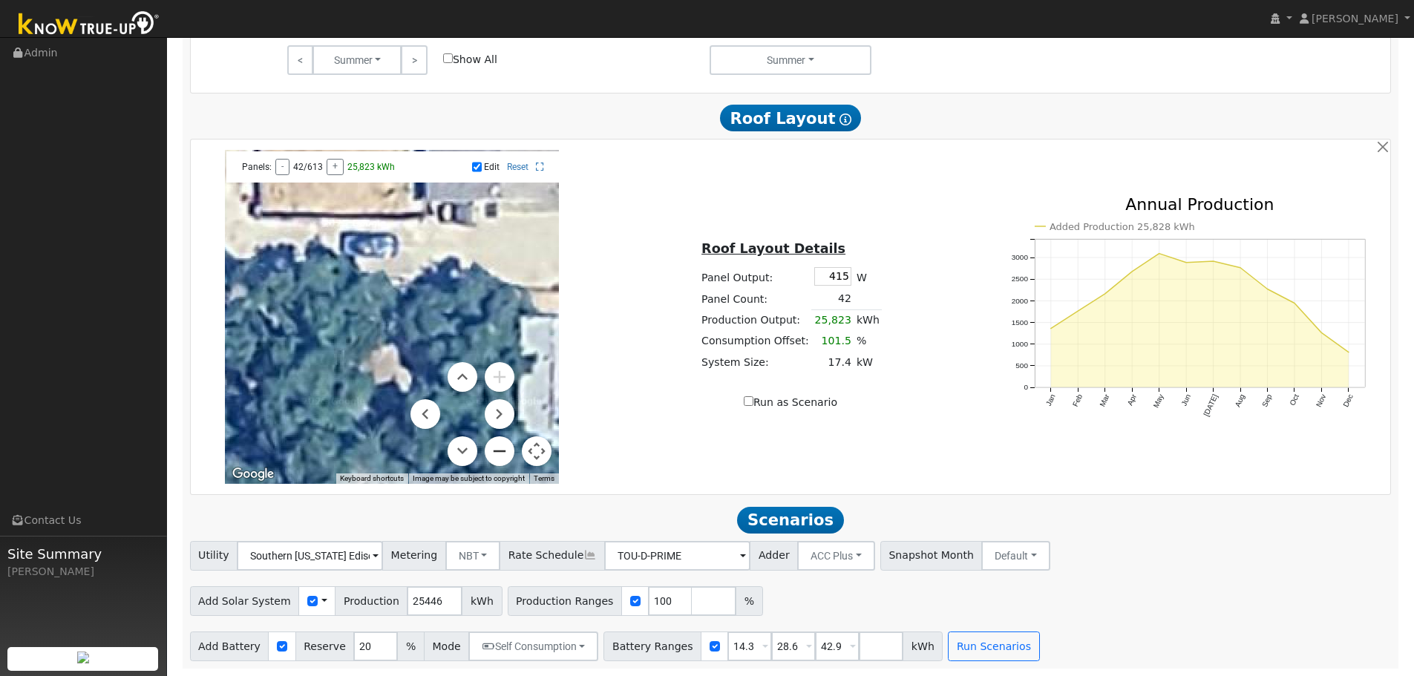
click at [505, 455] on button "Zoom out" at bounding box center [500, 451] width 30 height 30
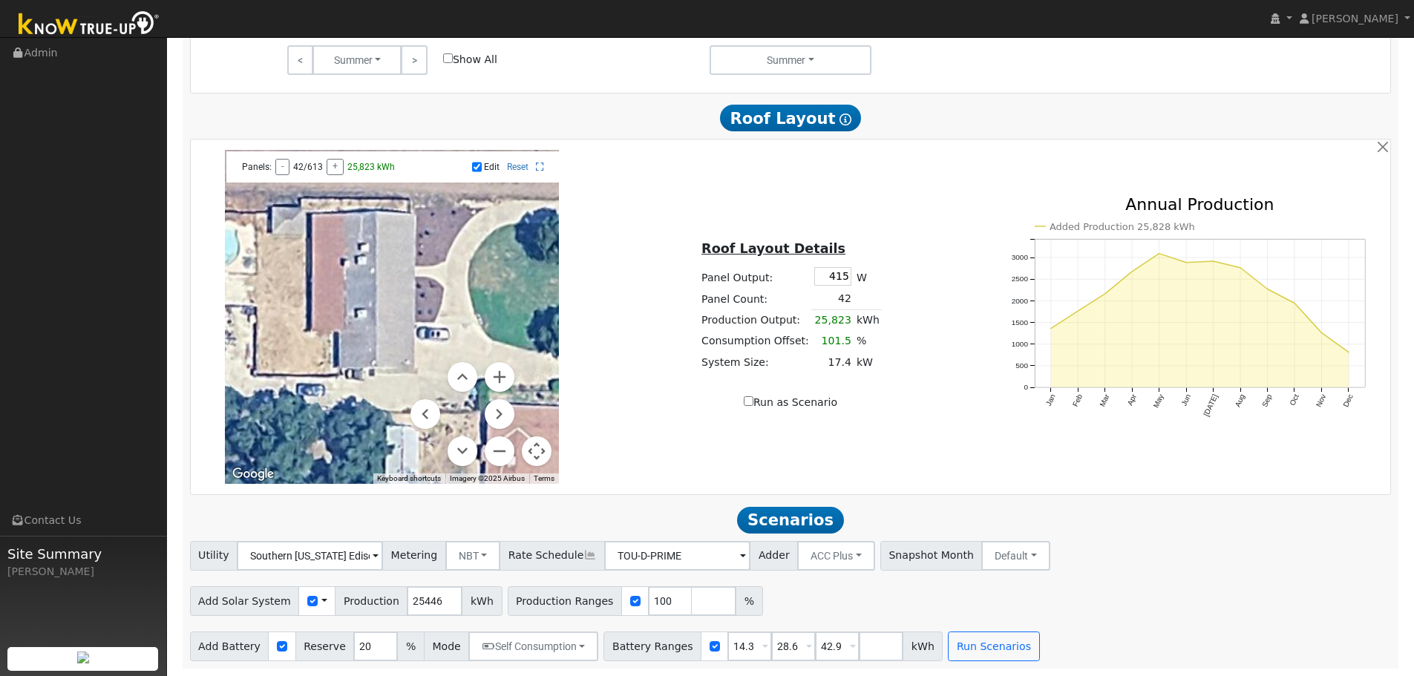
drag, startPoint x: 496, startPoint y: 261, endPoint x: 424, endPoint y: 375, distance: 134.4
click at [424, 375] on div "Use ctrl + scroll to zoom the map Panels: - 42/613 + 25,823 kWh Edit Reset Keyb…" at bounding box center [392, 317] width 334 height 334
click at [477, 169] on input "Edit" at bounding box center [477, 167] width 10 height 10
checkbox input "false"
click at [541, 169] on icon at bounding box center [540, 167] width 8 height 9
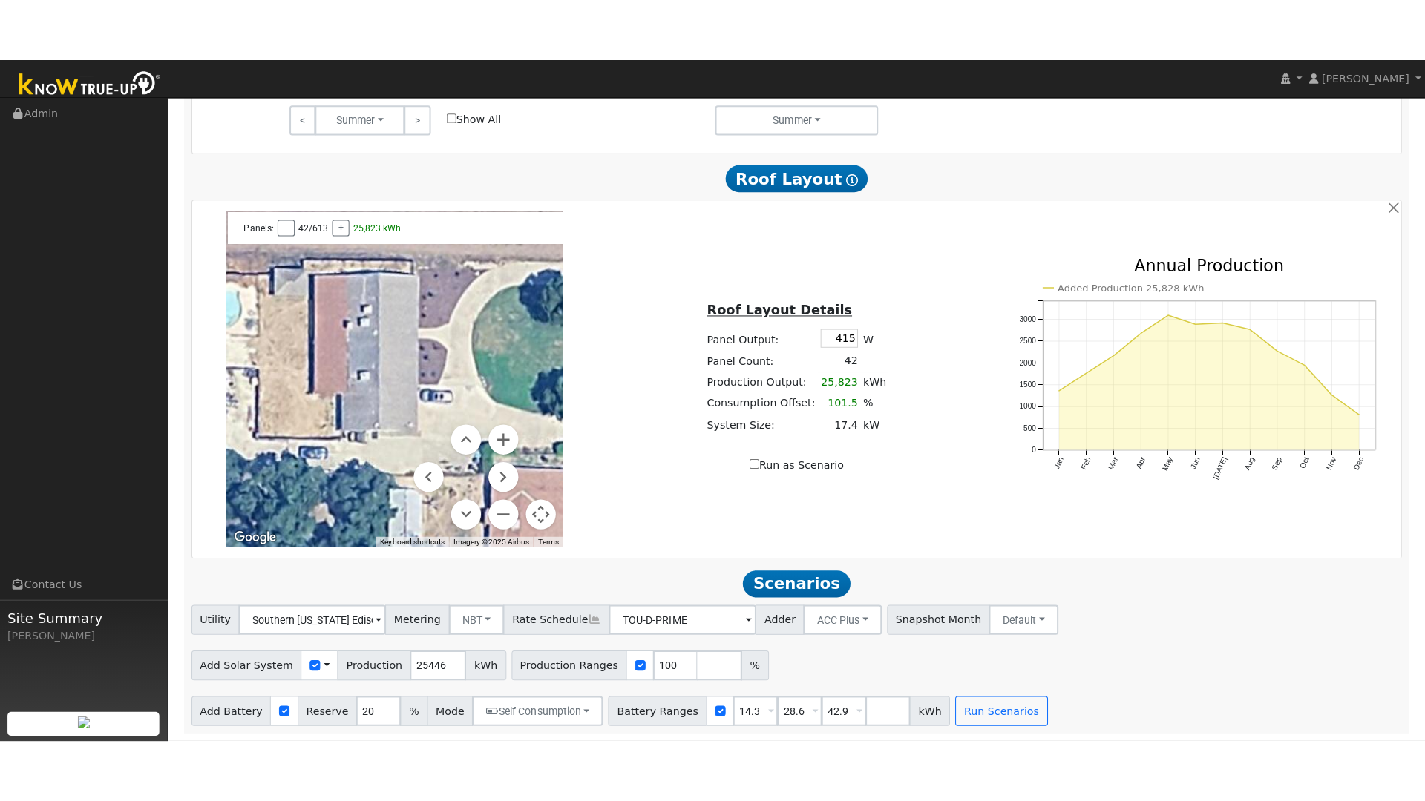
scroll to position [805, 0]
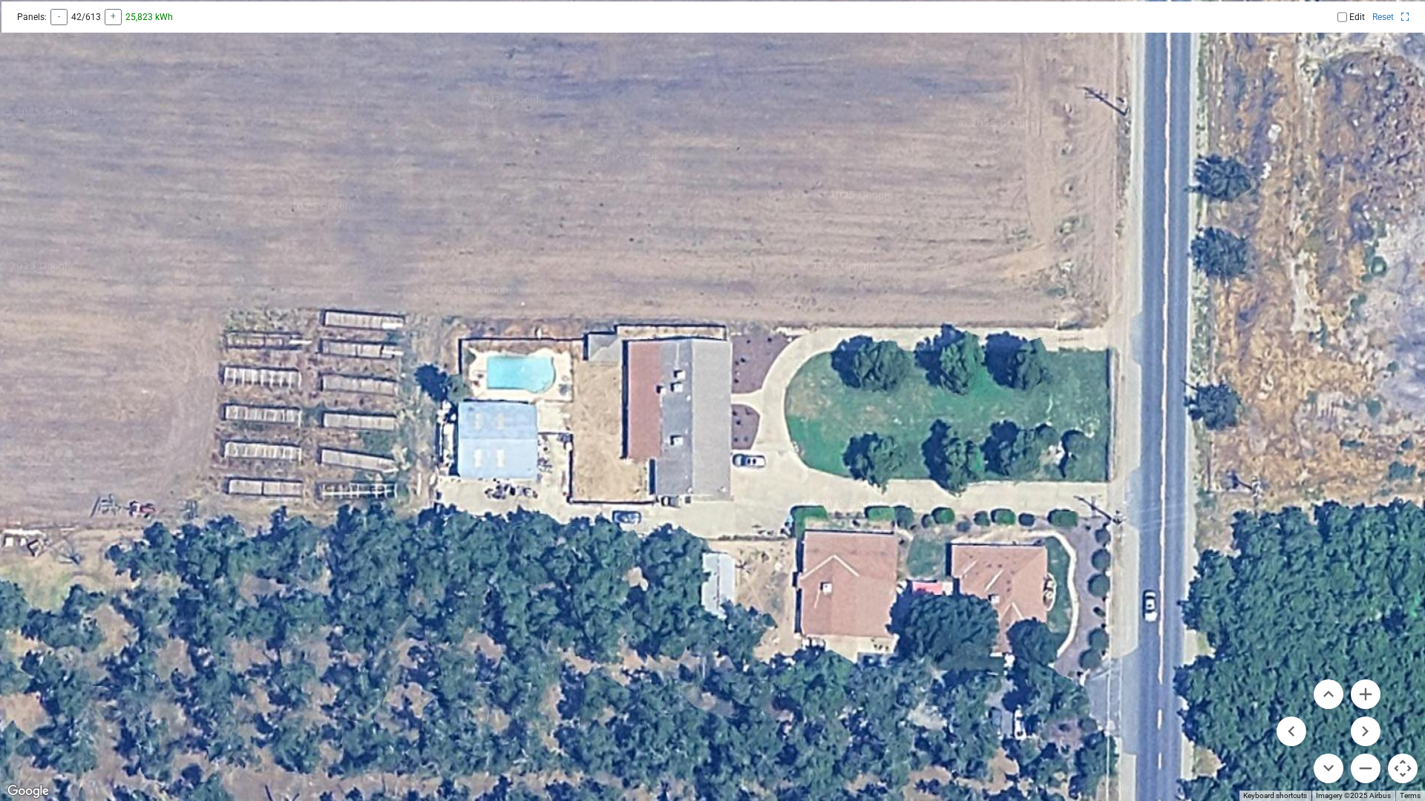
drag, startPoint x: 639, startPoint y: 308, endPoint x: 634, endPoint y: 356, distance: 48.4
click at [634, 356] on div at bounding box center [712, 400] width 1425 height 801
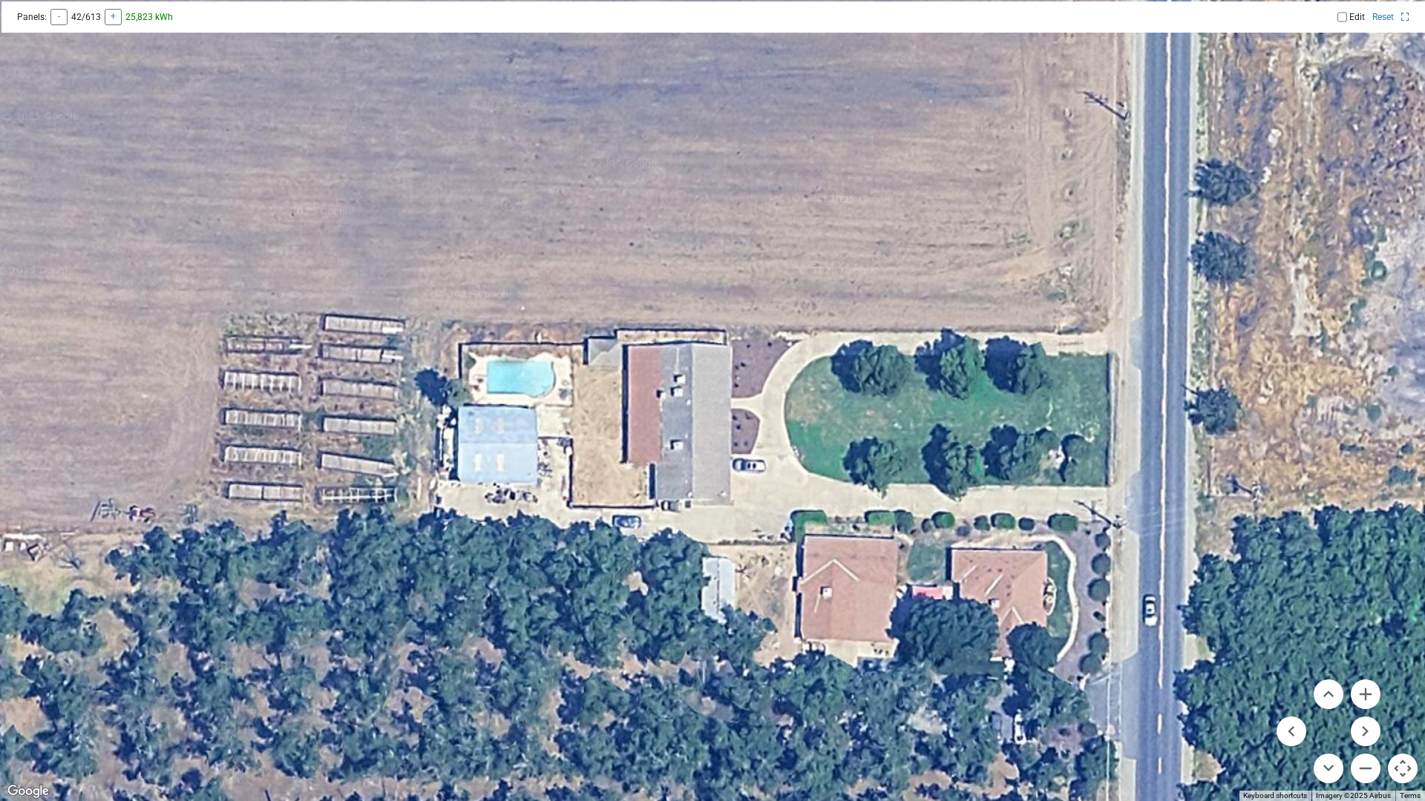
click at [1395, 675] on button "Map camera controls" at bounding box center [1403, 769] width 30 height 30
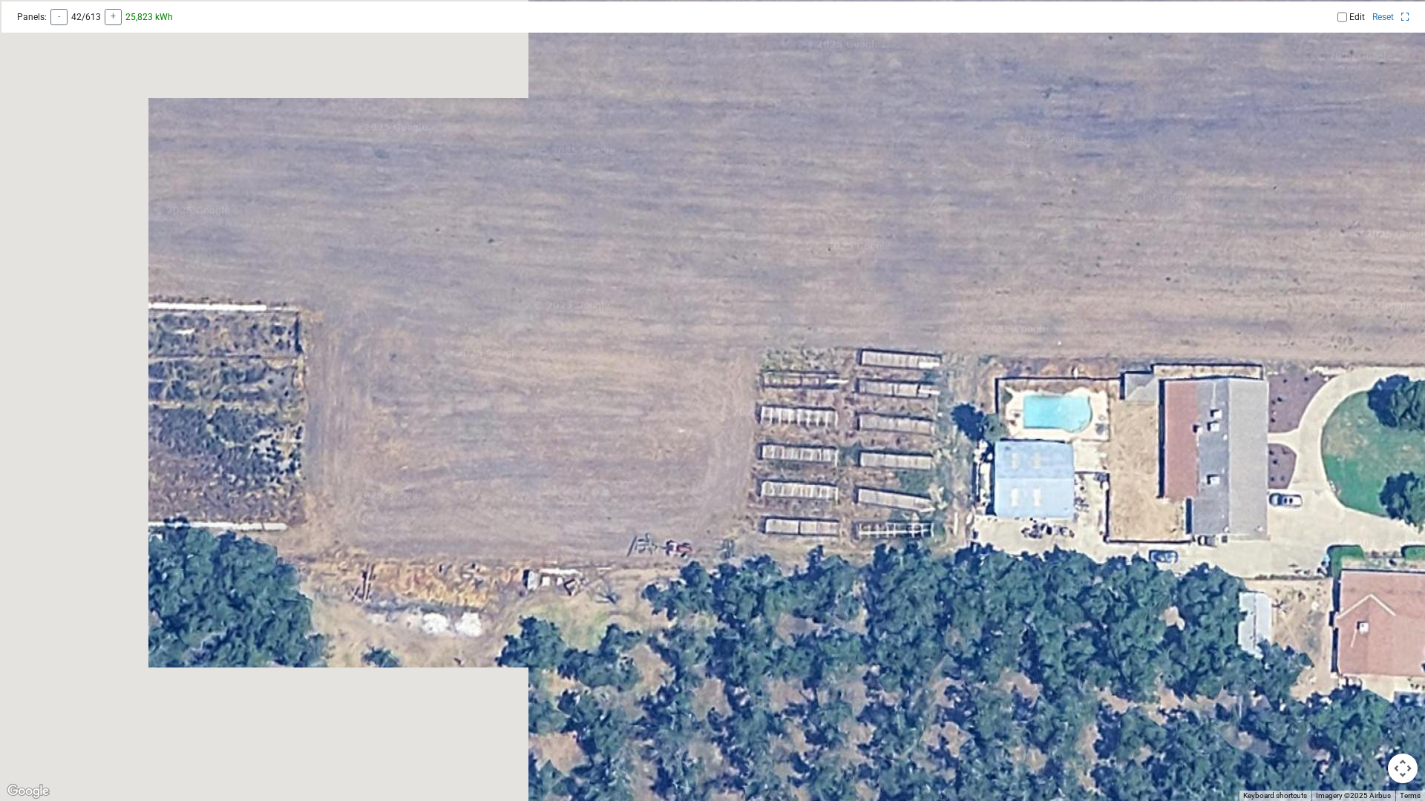
drag, startPoint x: 856, startPoint y: 560, endPoint x: 1283, endPoint y: 600, distance: 428.7
click at [1422, 600] on div at bounding box center [712, 400] width 1425 height 801
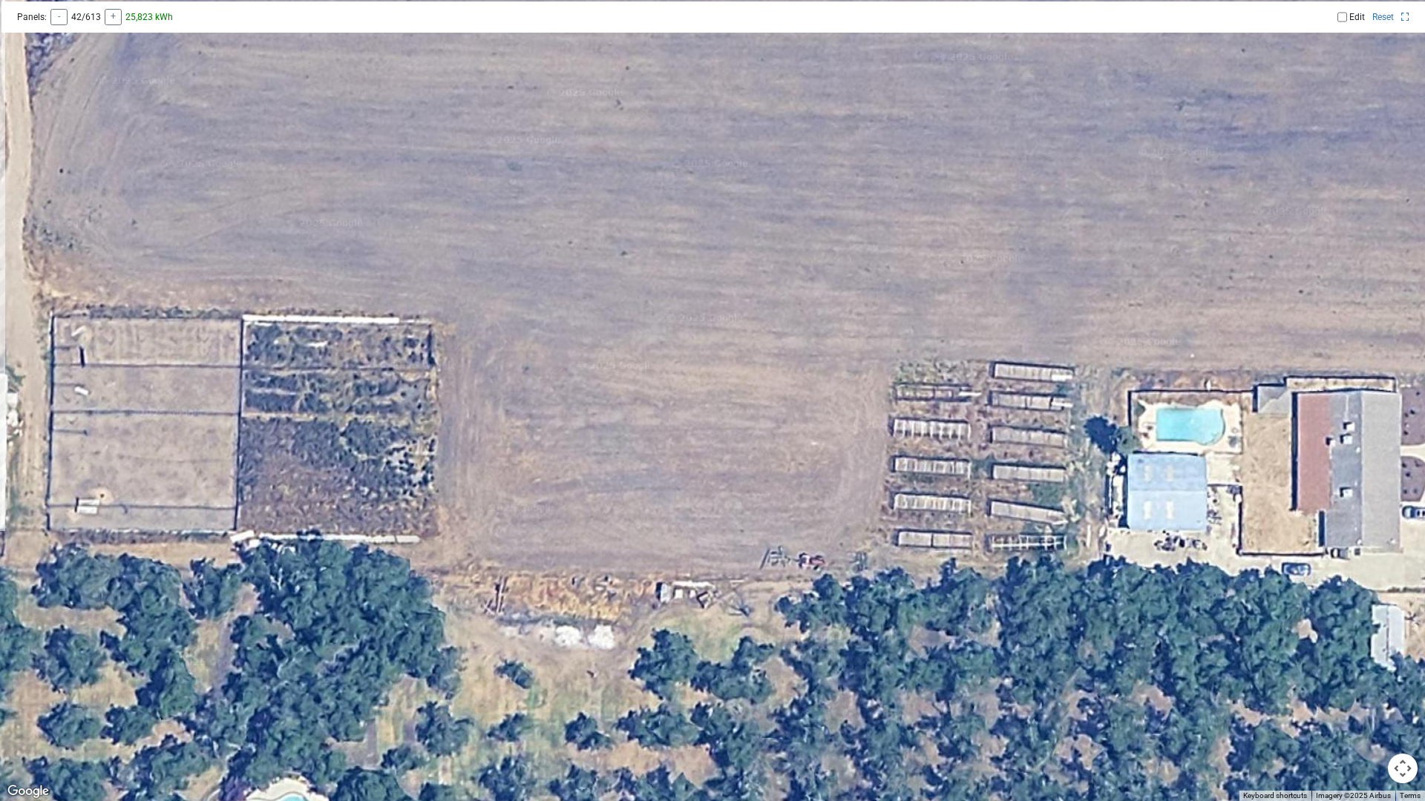
drag, startPoint x: 916, startPoint y: 545, endPoint x: 1406, endPoint y: 561, distance: 490.0
click at [1406, 561] on div at bounding box center [712, 400] width 1425 height 801
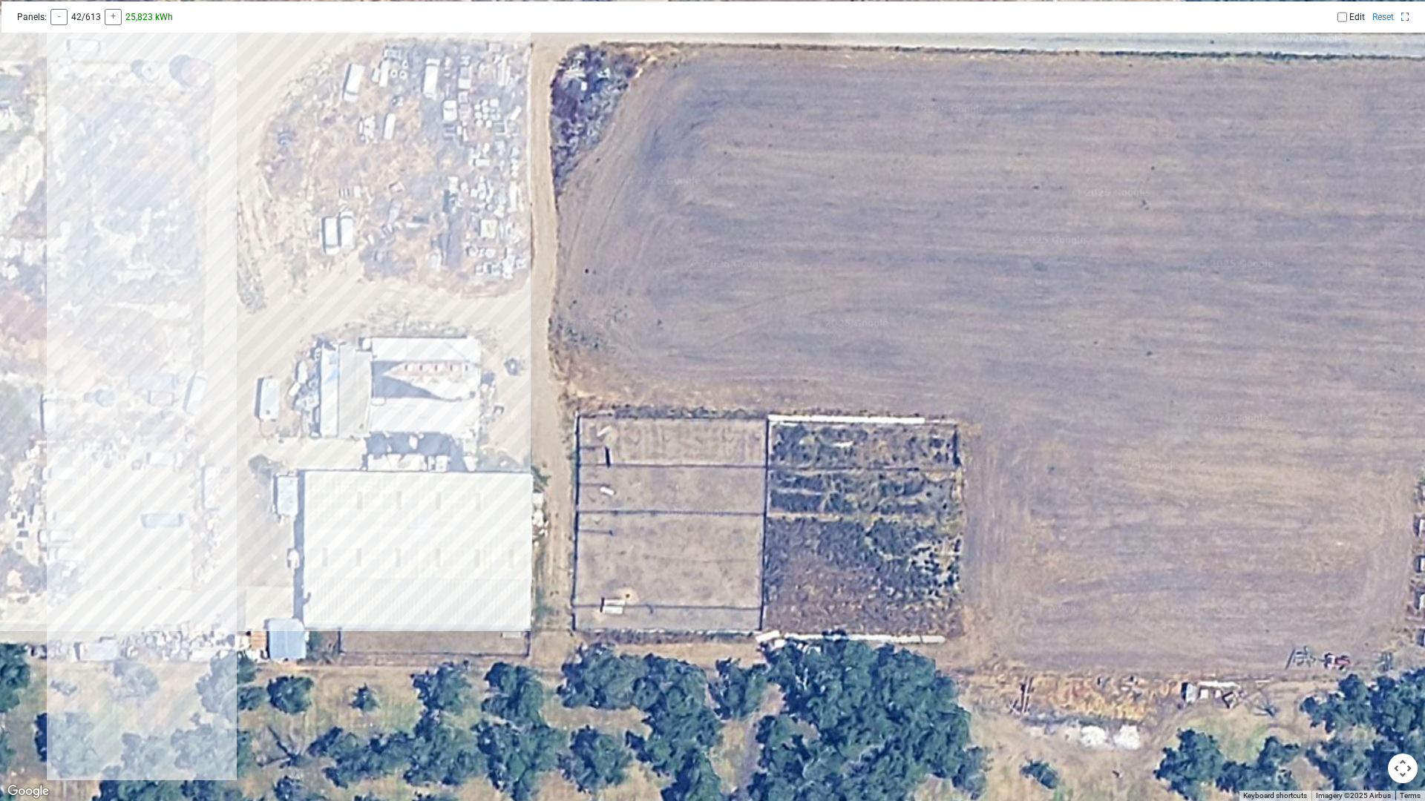
drag, startPoint x: 879, startPoint y: 529, endPoint x: 855, endPoint y: 617, distance: 90.9
click at [855, 617] on div at bounding box center [712, 400] width 1425 height 801
click at [1403, 18] on icon at bounding box center [1405, 17] width 8 height 9
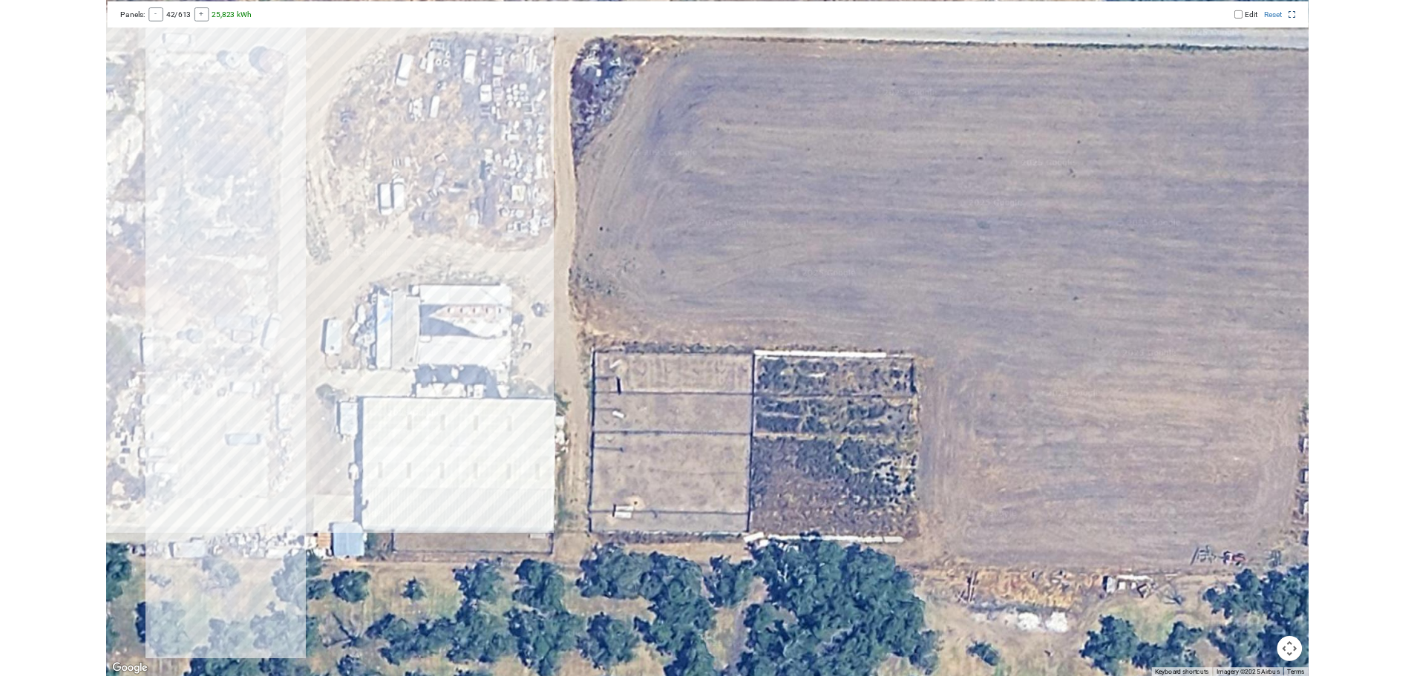
scroll to position [803, 0]
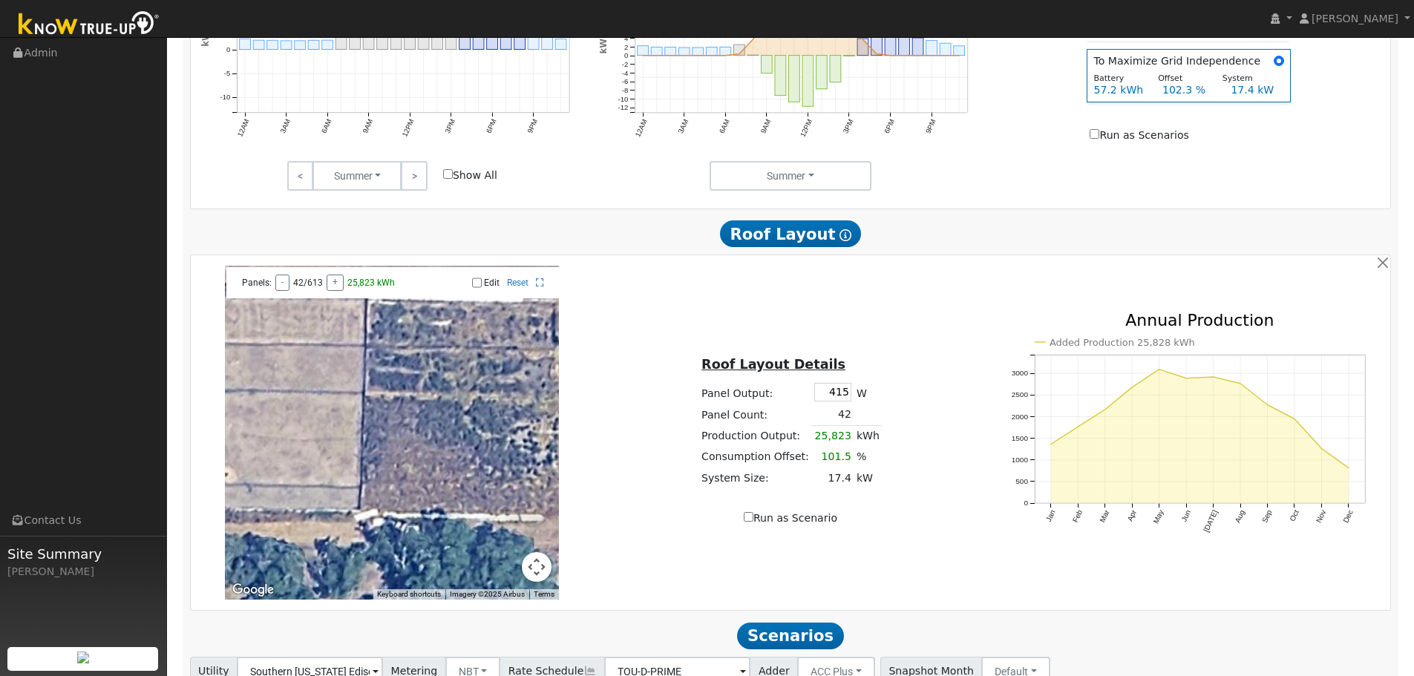
drag, startPoint x: 404, startPoint y: 544, endPoint x: 306, endPoint y: 371, distance: 199.1
click at [306, 371] on div at bounding box center [392, 433] width 334 height 334
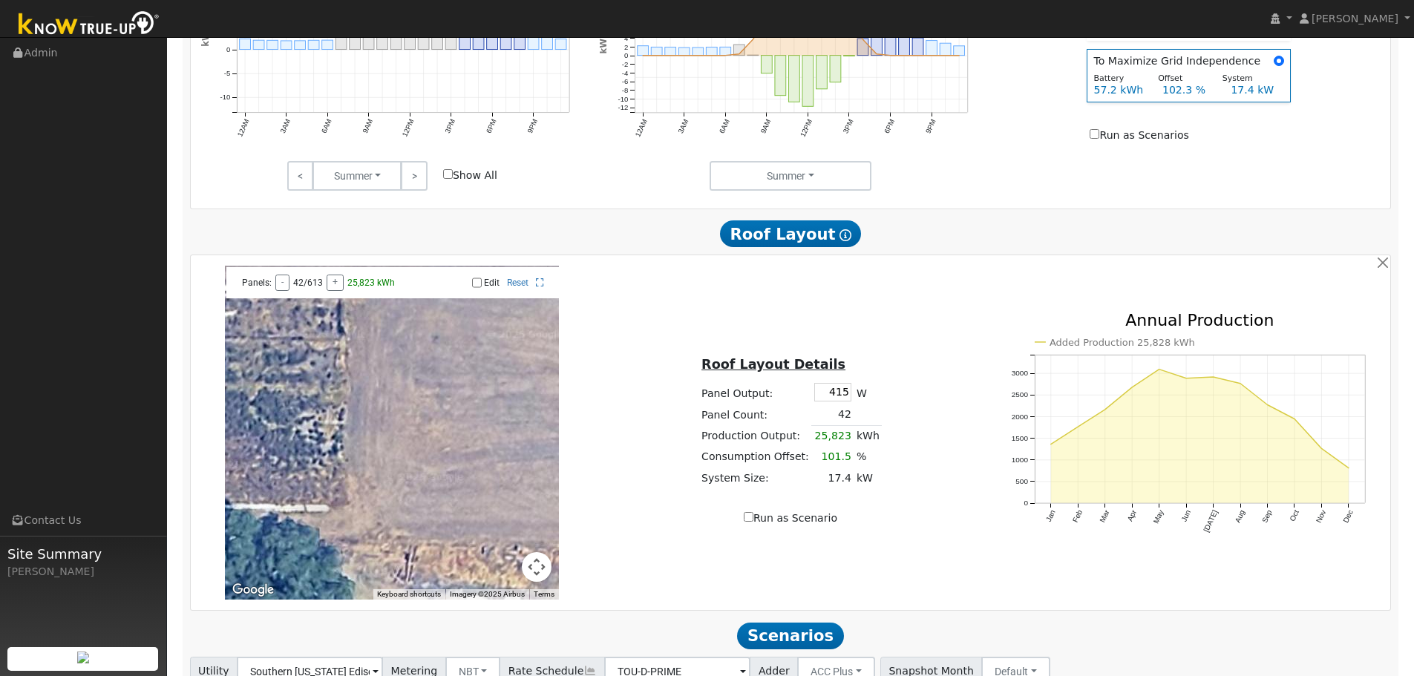
drag, startPoint x: 396, startPoint y: 413, endPoint x: 287, endPoint y: 427, distance: 110.0
click at [200, 419] on div "To navigate the map with touch gestures double-tap and hold your finger on the …" at bounding box center [392, 433] width 399 height 334
drag, startPoint x: 355, startPoint y: 434, endPoint x: 636, endPoint y: 458, distance: 281.5
click at [636, 458] on div "To navigate the map with touch gestures double-tap and hold your finger on the …" at bounding box center [790, 433] width 1195 height 334
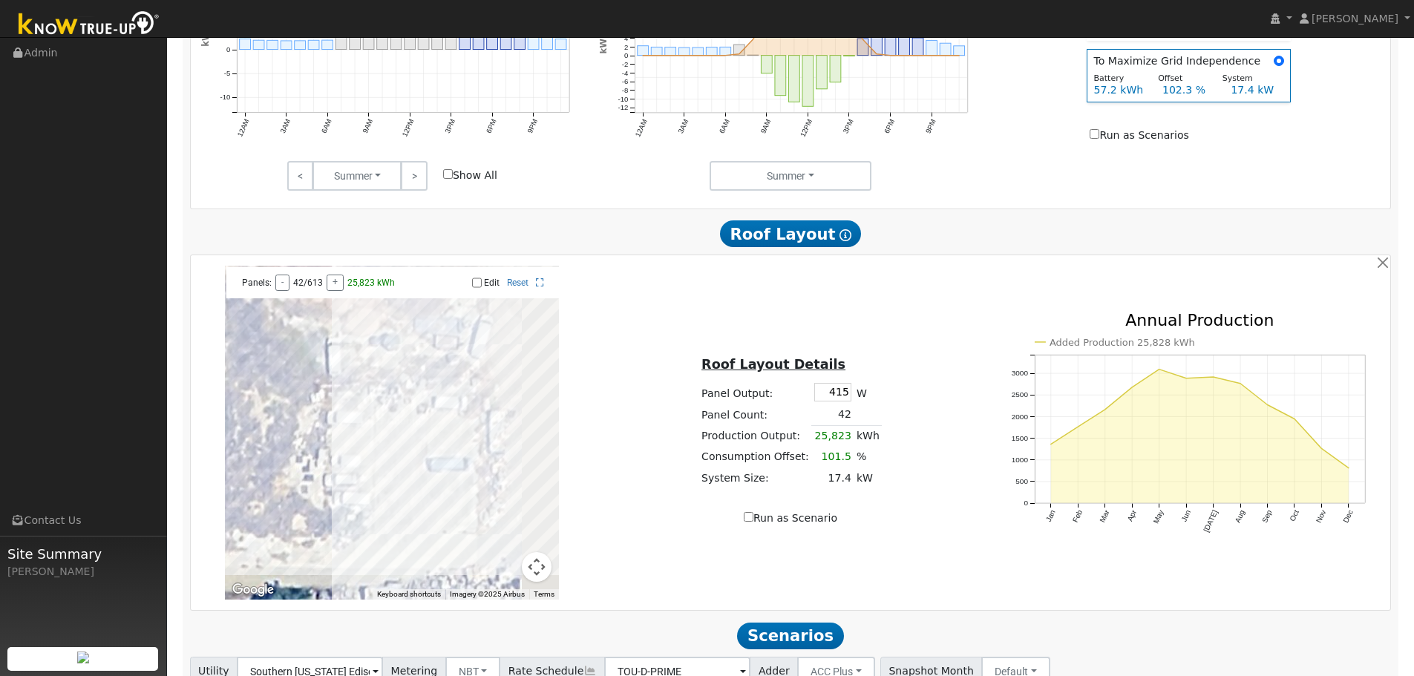
scroll to position [926, 0]
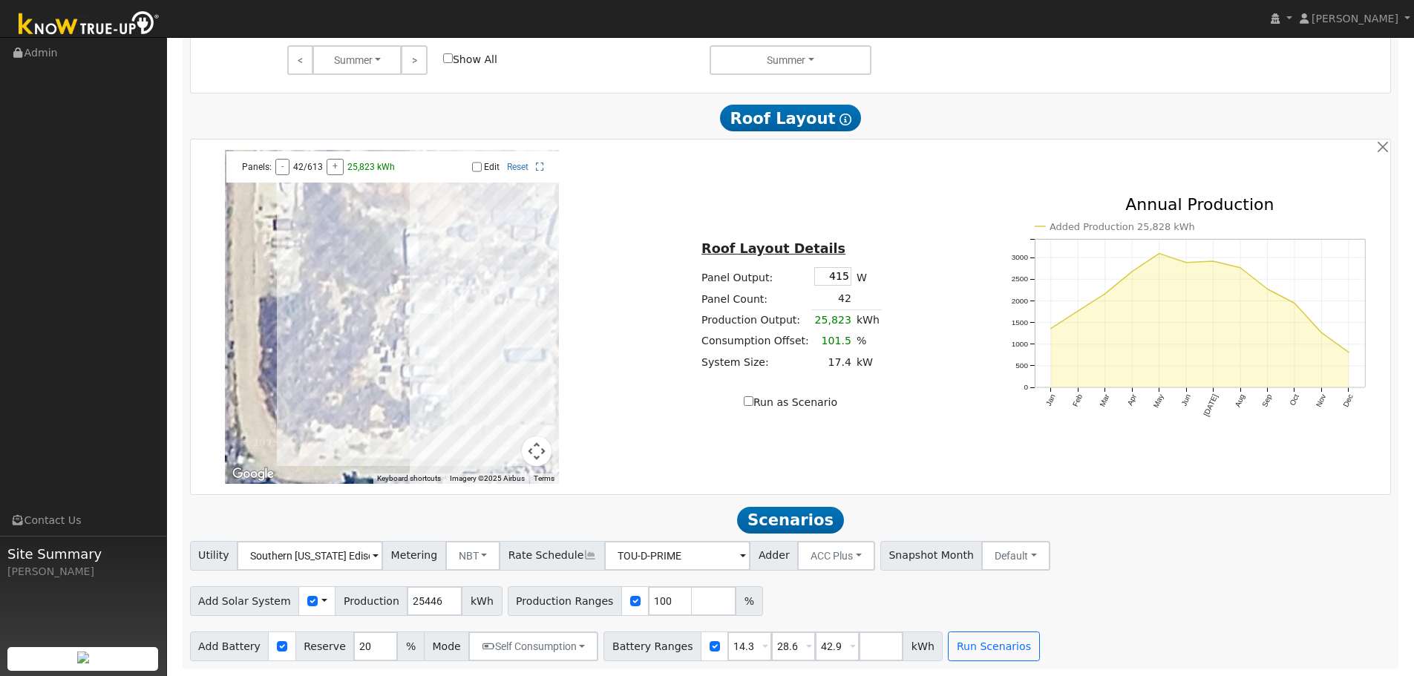
drag, startPoint x: 527, startPoint y: 349, endPoint x: 85, endPoint y: 334, distance: 442.5
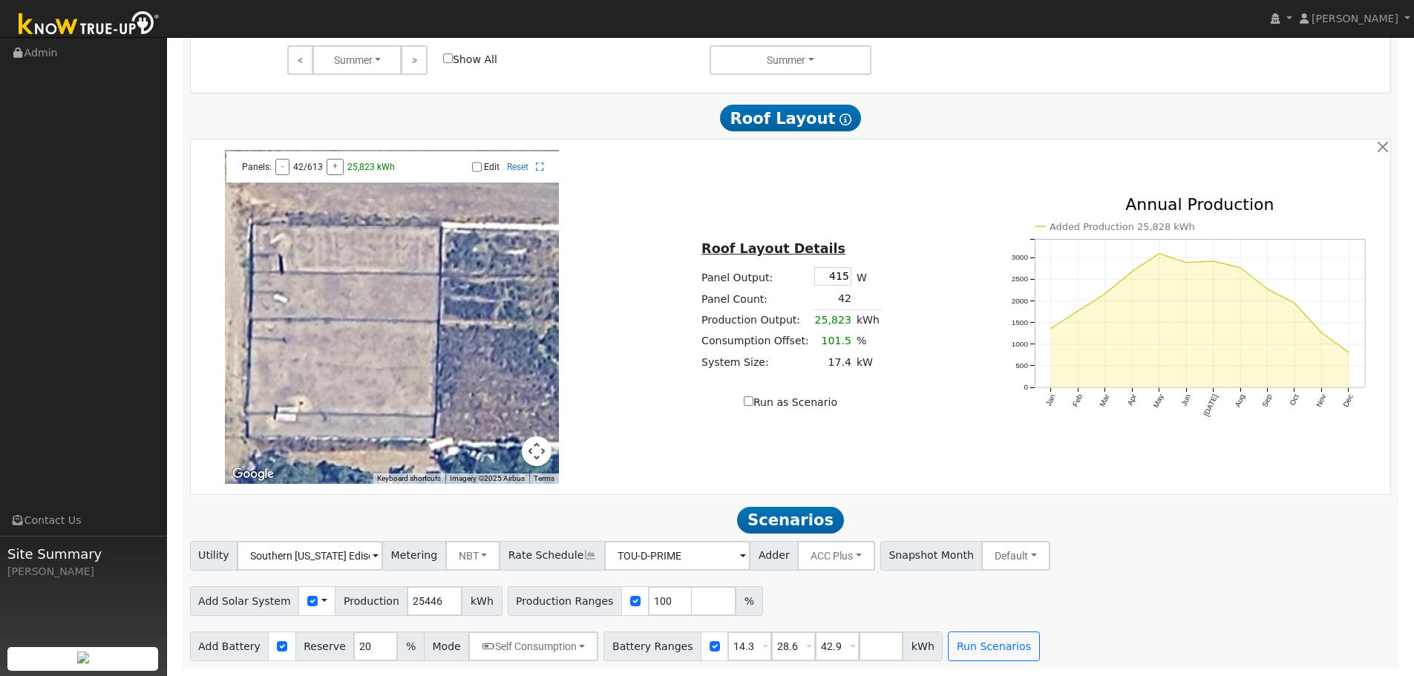
drag, startPoint x: 347, startPoint y: 332, endPoint x: -4, endPoint y: 315, distance: 350.7
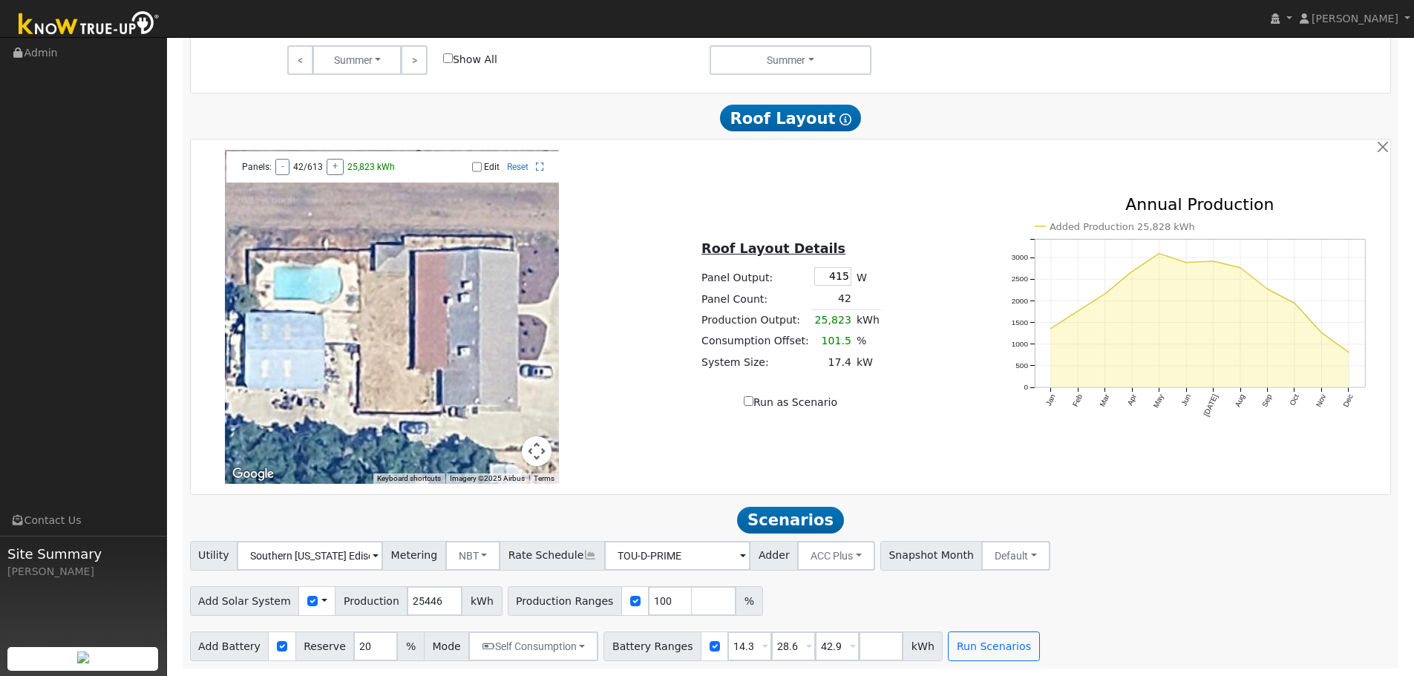
drag, startPoint x: 338, startPoint y: 330, endPoint x: 300, endPoint y: 370, distance: 55.6
click at [300, 370] on div at bounding box center [392, 317] width 334 height 334
click at [535, 461] on button "Map camera controls" at bounding box center [537, 451] width 30 height 30
click at [503, 447] on button "Zoom out" at bounding box center [500, 451] width 30 height 30
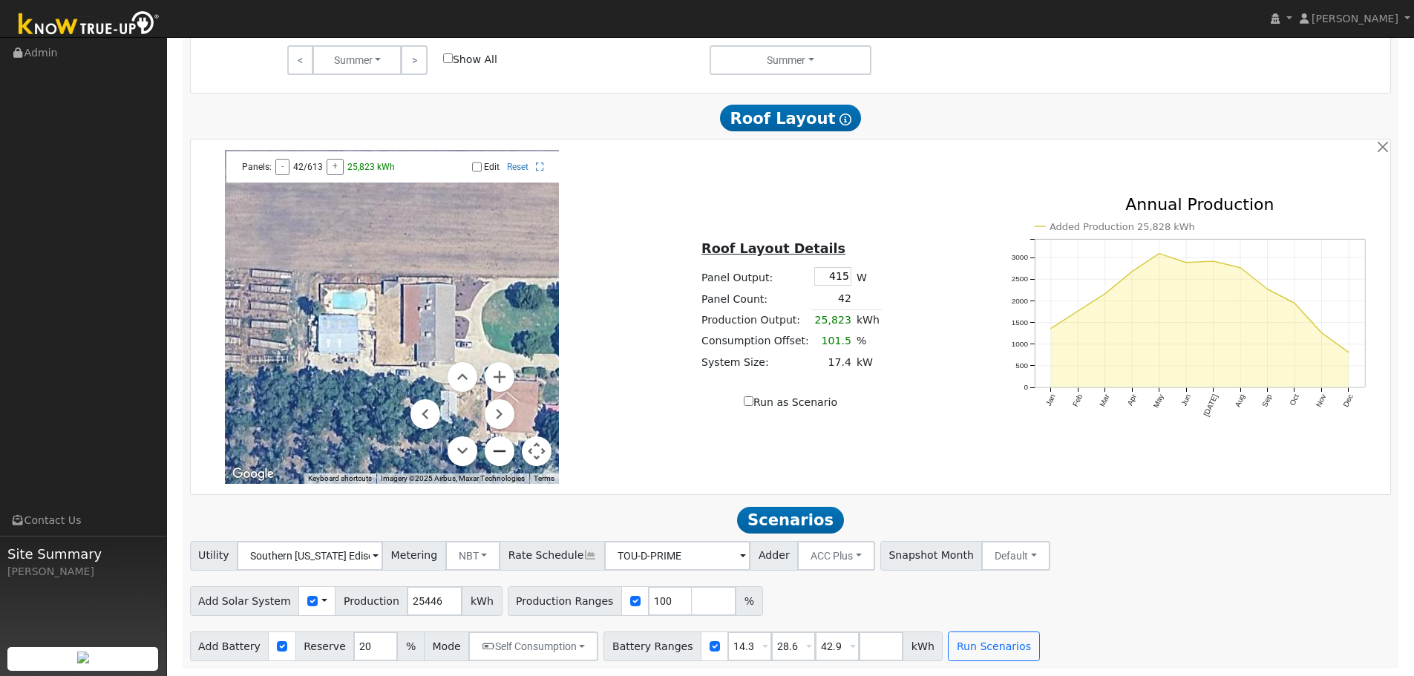
click at [503, 447] on button "Zoom out" at bounding box center [500, 451] width 30 height 30
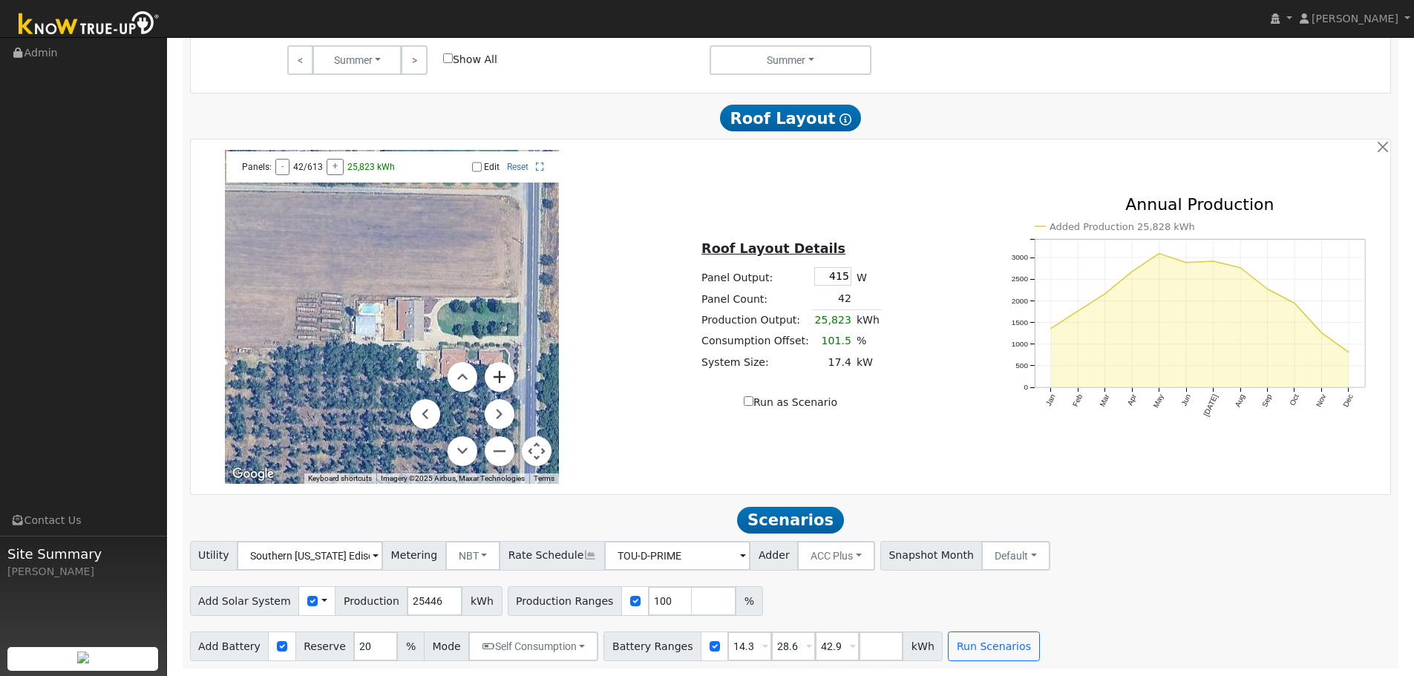
click at [497, 380] on button "Zoom in" at bounding box center [500, 377] width 30 height 30
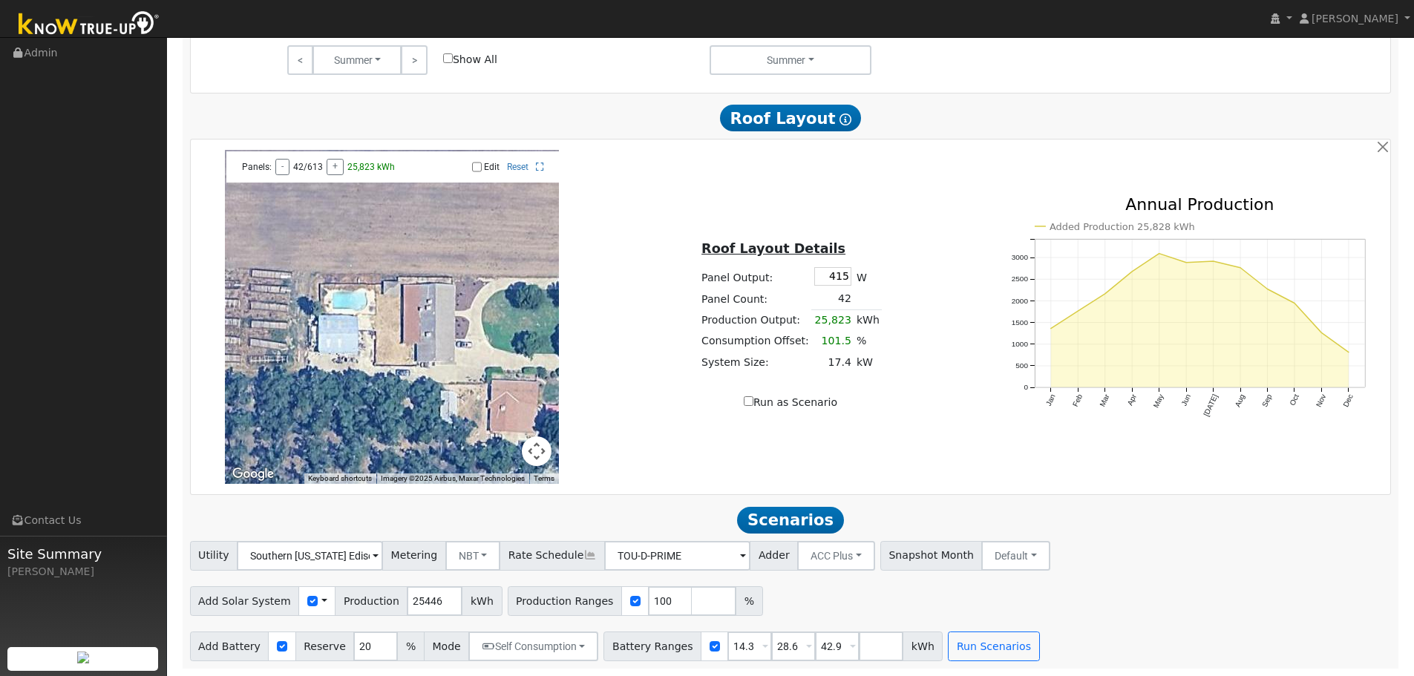
drag, startPoint x: 819, startPoint y: 283, endPoint x: 1013, endPoint y: 242, distance: 198.1
click at [989, 257] on div "To navigate the map with touch gestures double-tap and hold your finger on the …" at bounding box center [790, 317] width 1195 height 334
type input "545"
click at [996, 287] on div "Added Production 25,852 kWh Jan Feb Mar Apr May Jun Jul Aug Sep Oct Nov Dec 0 5…" at bounding box center [1188, 318] width 399 height 242
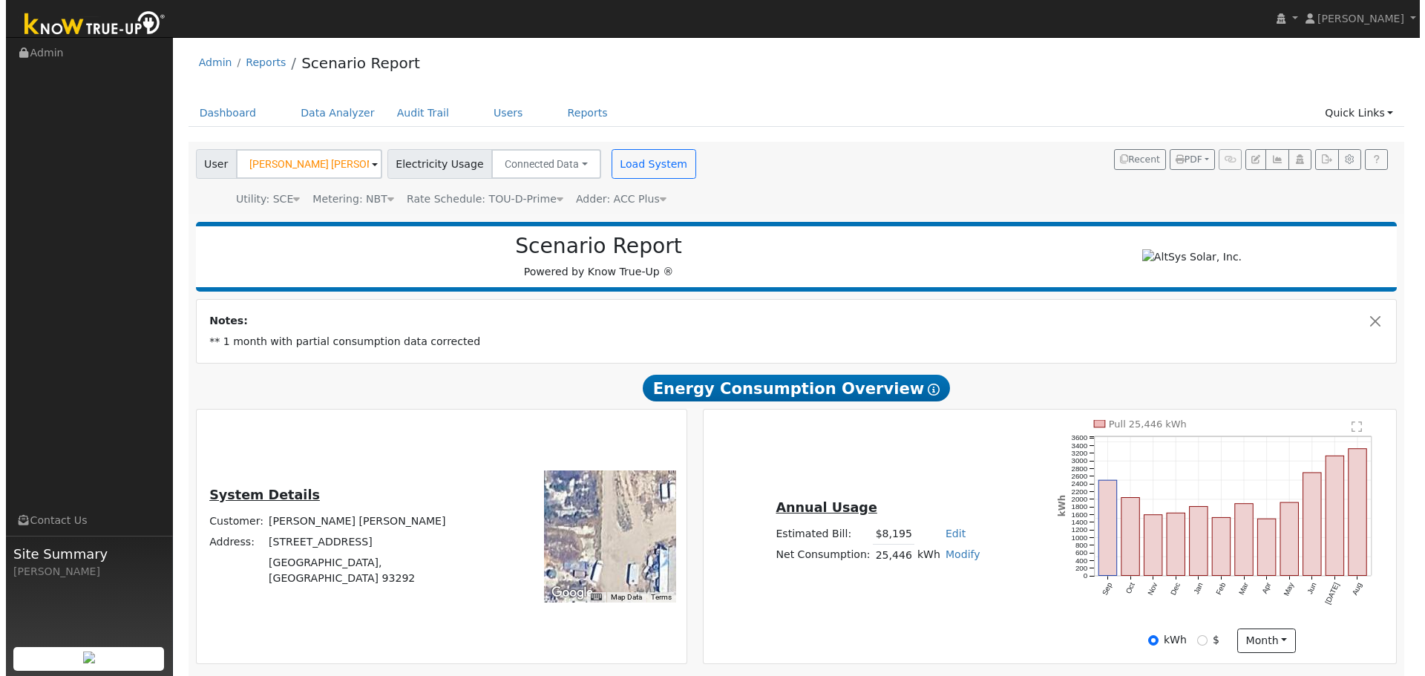
scroll to position [0, 0]
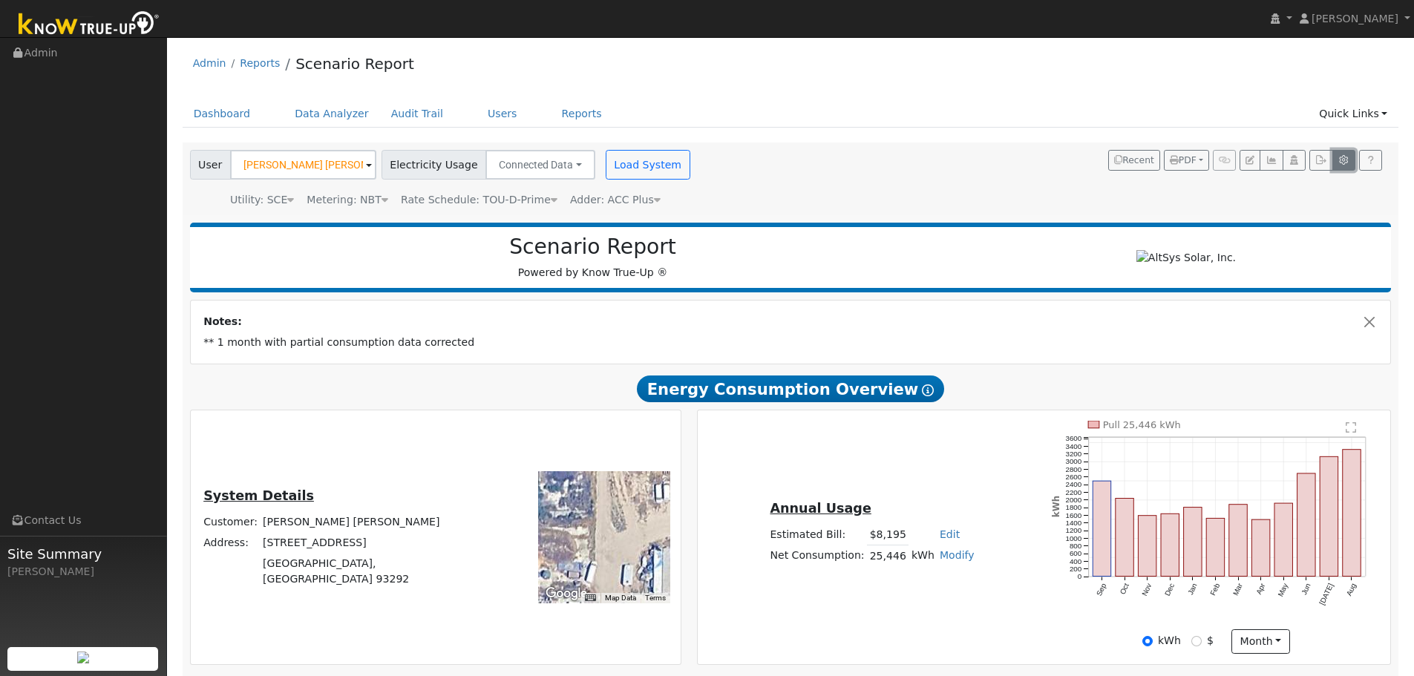
click at [1334, 166] on button "button" at bounding box center [1343, 160] width 23 height 21
type input "20"
type input "3.25"
type input "5505"
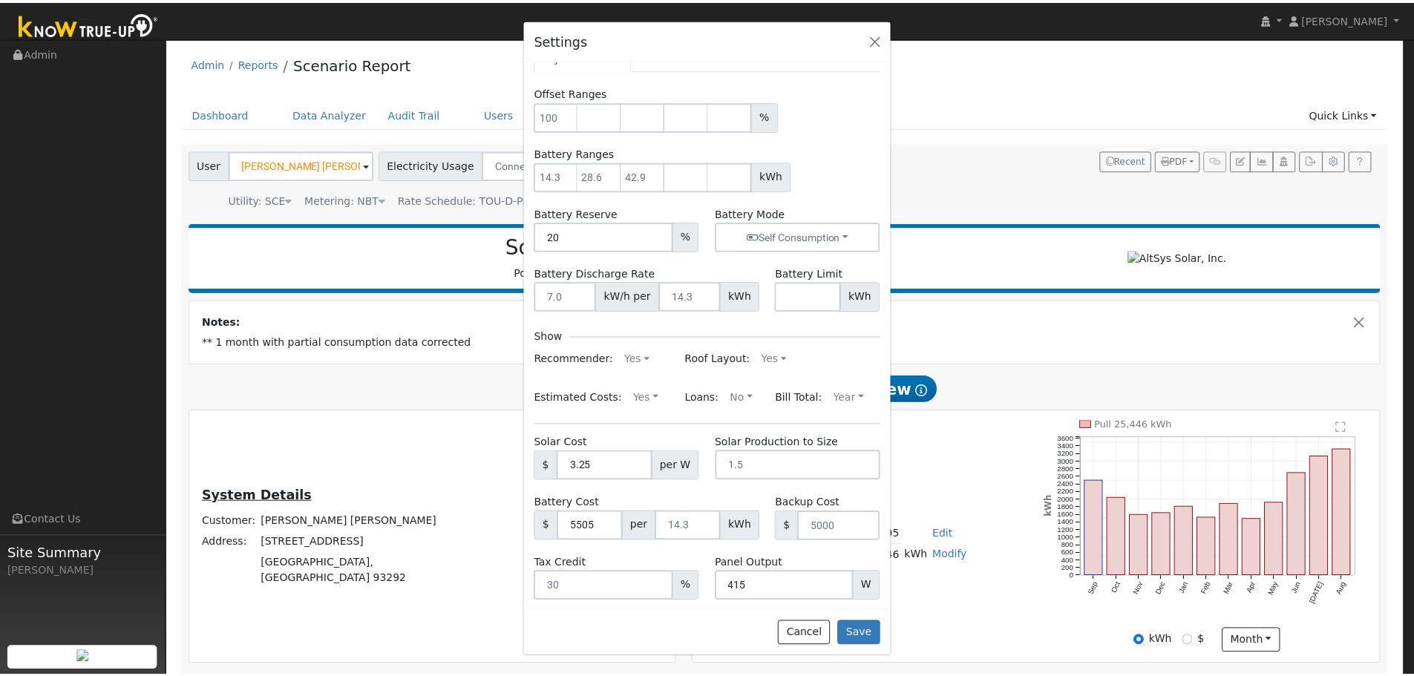
scroll to position [44, 0]
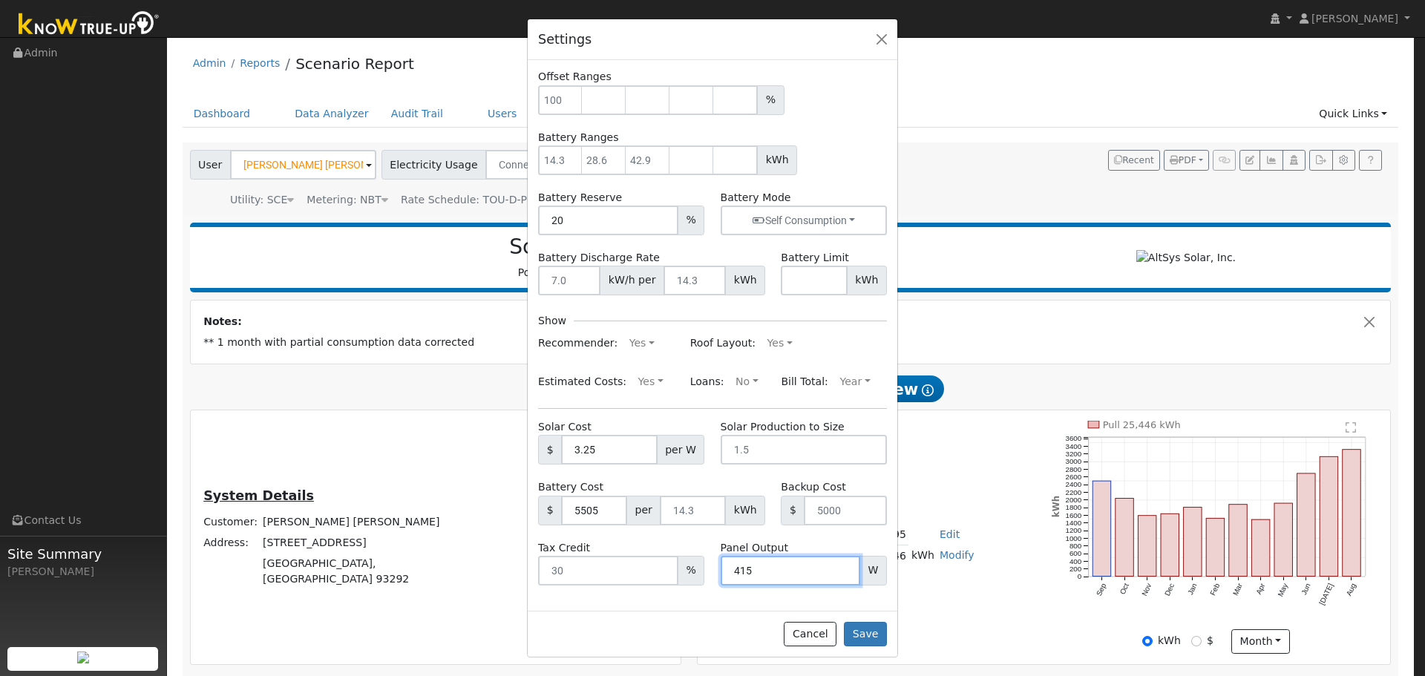
drag, startPoint x: 791, startPoint y: 572, endPoint x: 669, endPoint y: 564, distance: 122.0
click at [669, 564] on div "Tax Credit % Panel Output 415 W" at bounding box center [713, 562] width 364 height 45
type input "4"
type input "545"
click at [859, 632] on button "Save" at bounding box center [865, 634] width 43 height 25
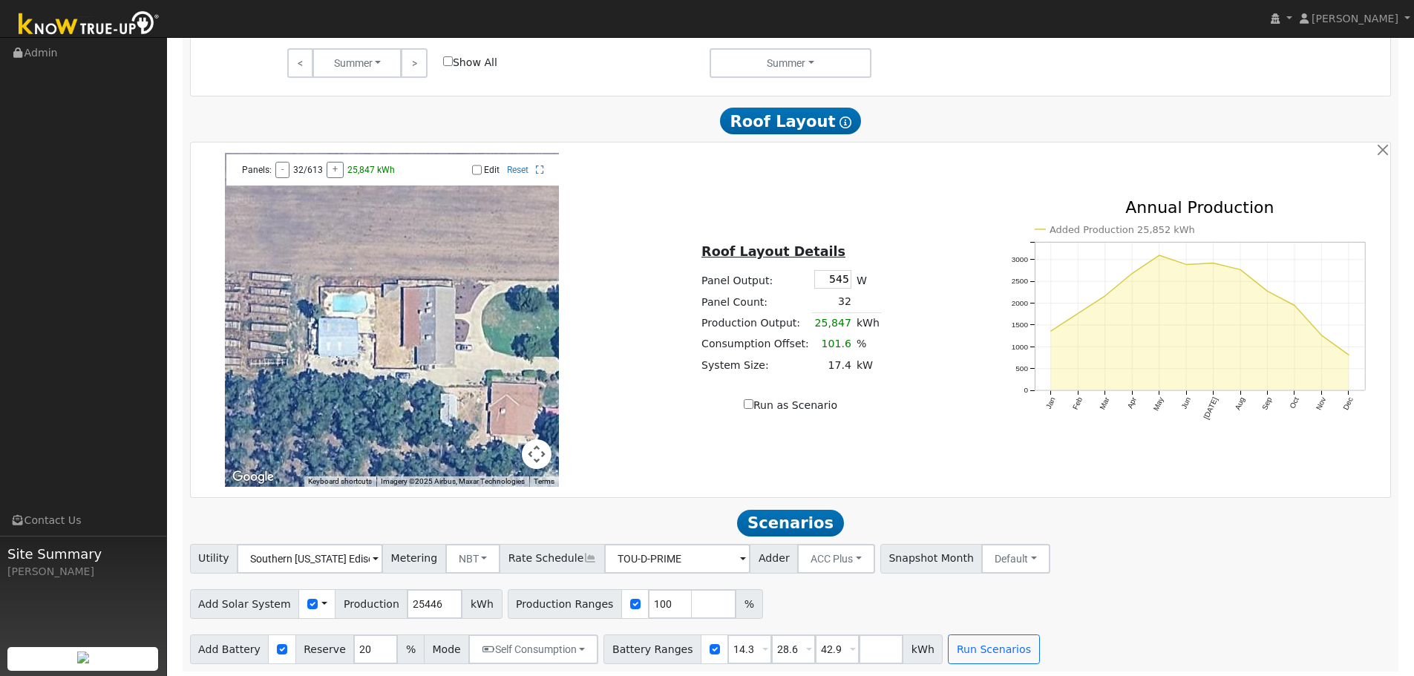
scroll to position [926, 0]
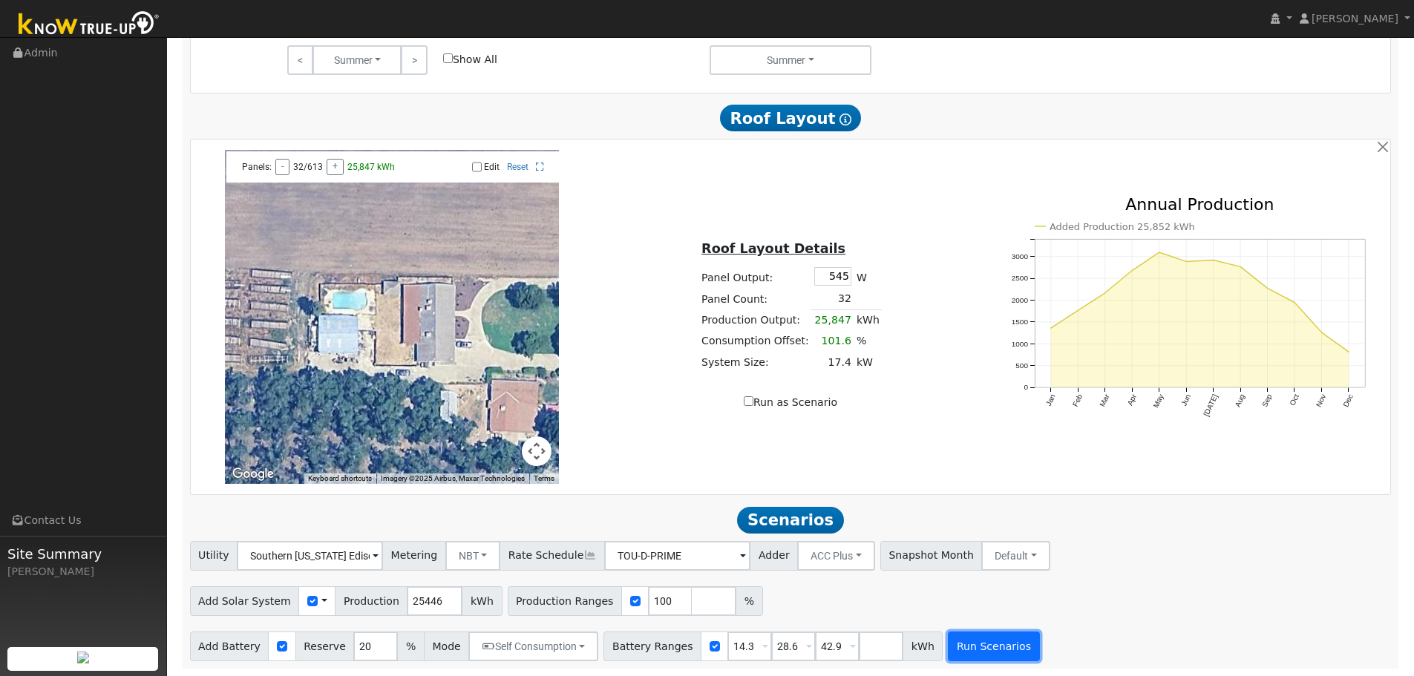
click at [948, 646] on button "Run Scenarios" at bounding box center [993, 647] width 91 height 30
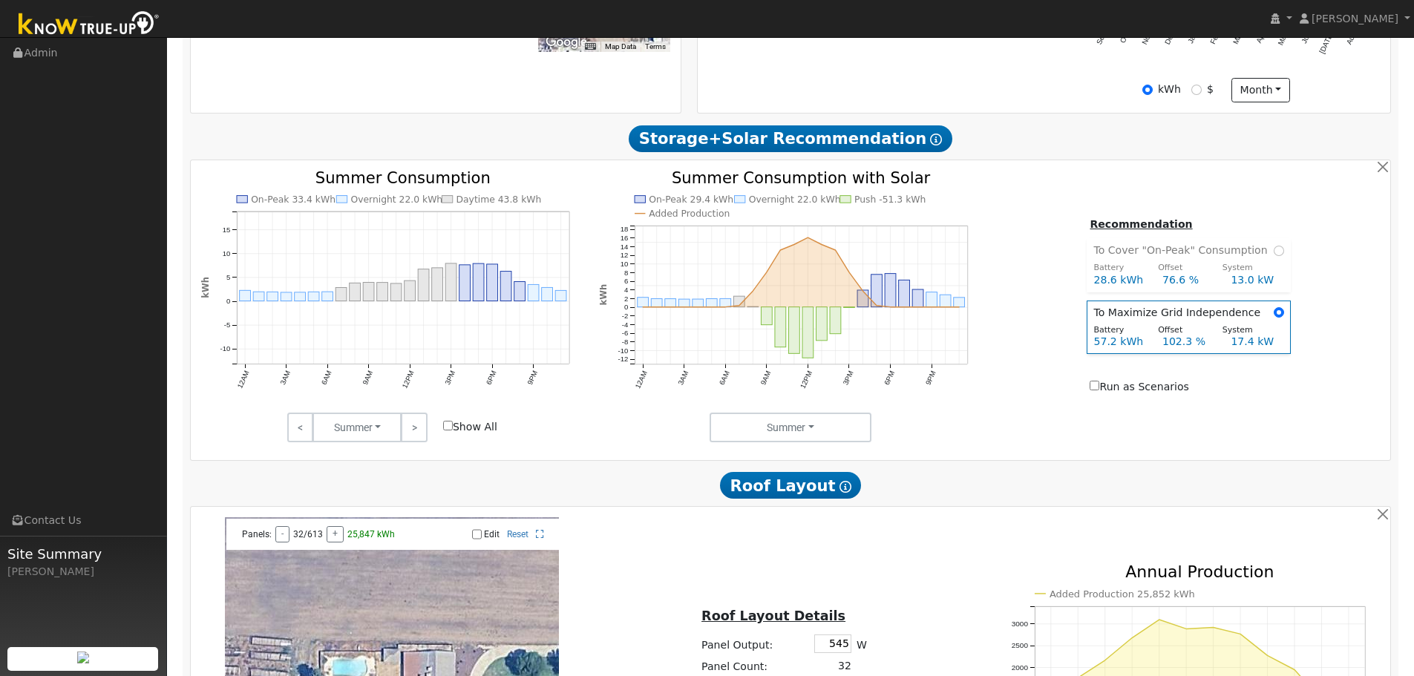
scroll to position [481, 0]
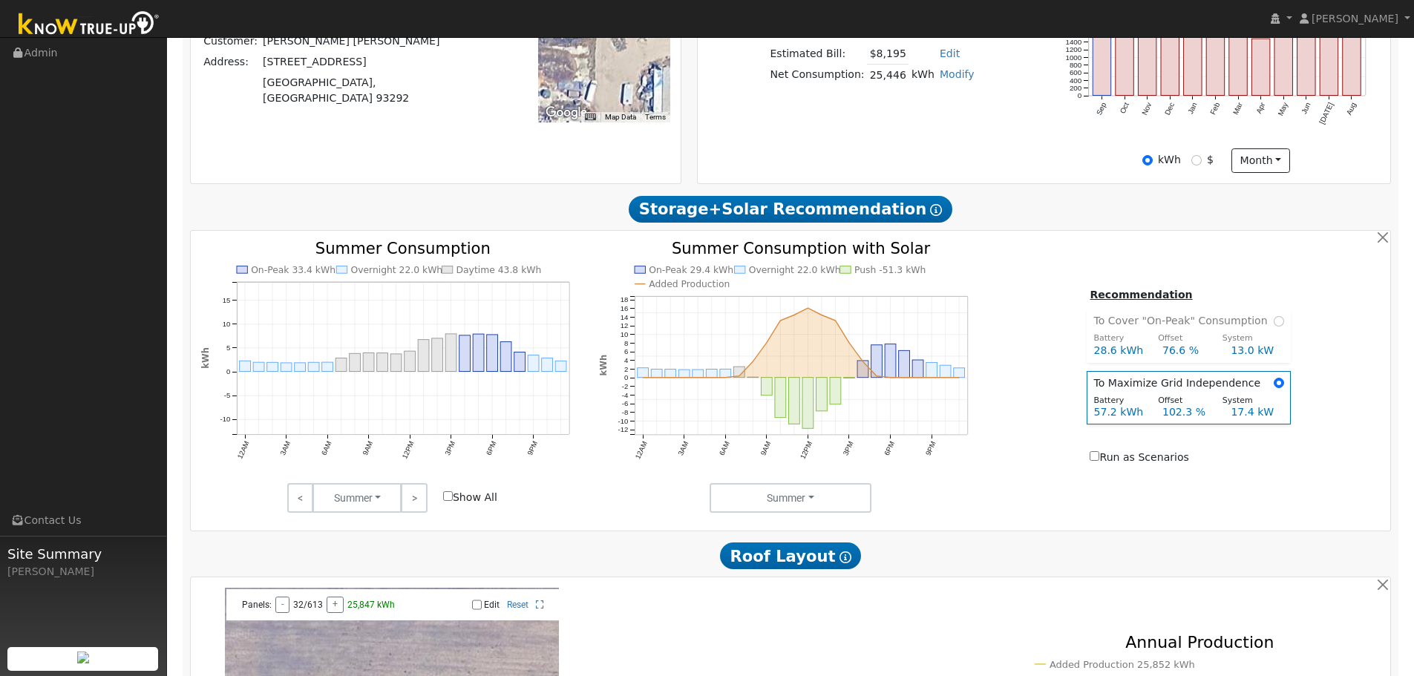
type input "17.0"
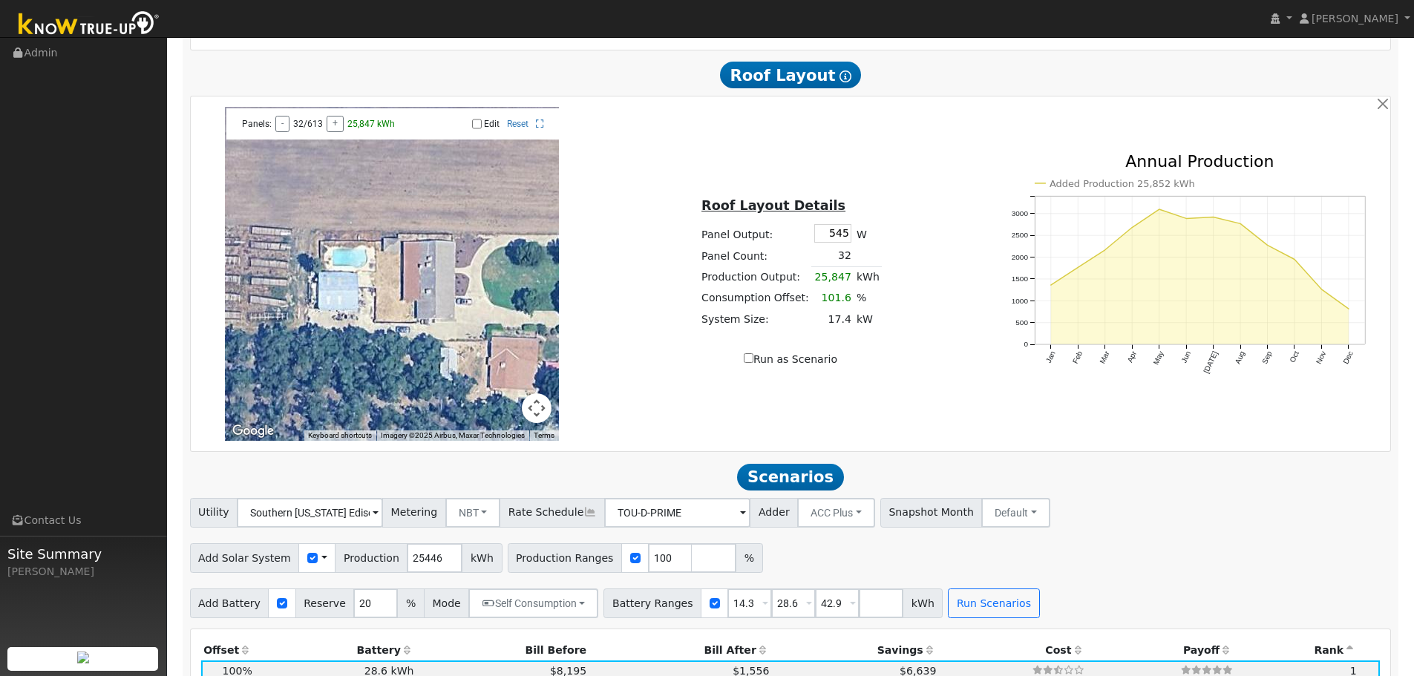
scroll to position [965, 0]
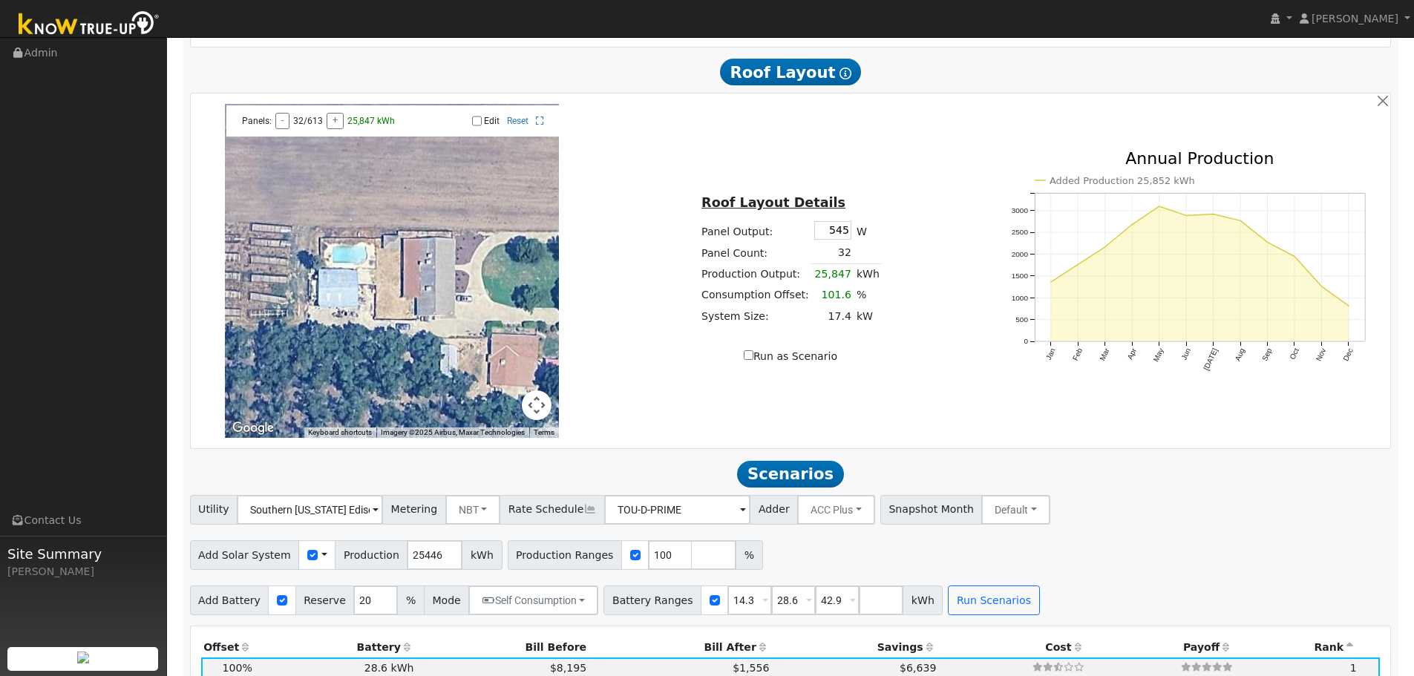
click at [842, 261] on td "32" at bounding box center [832, 254] width 42 height 22
click at [839, 260] on td "32" at bounding box center [832, 254] width 42 height 22
drag, startPoint x: 839, startPoint y: 260, endPoint x: 847, endPoint y: 259, distance: 8.9
click at [847, 259] on td "32" at bounding box center [832, 254] width 42 height 22
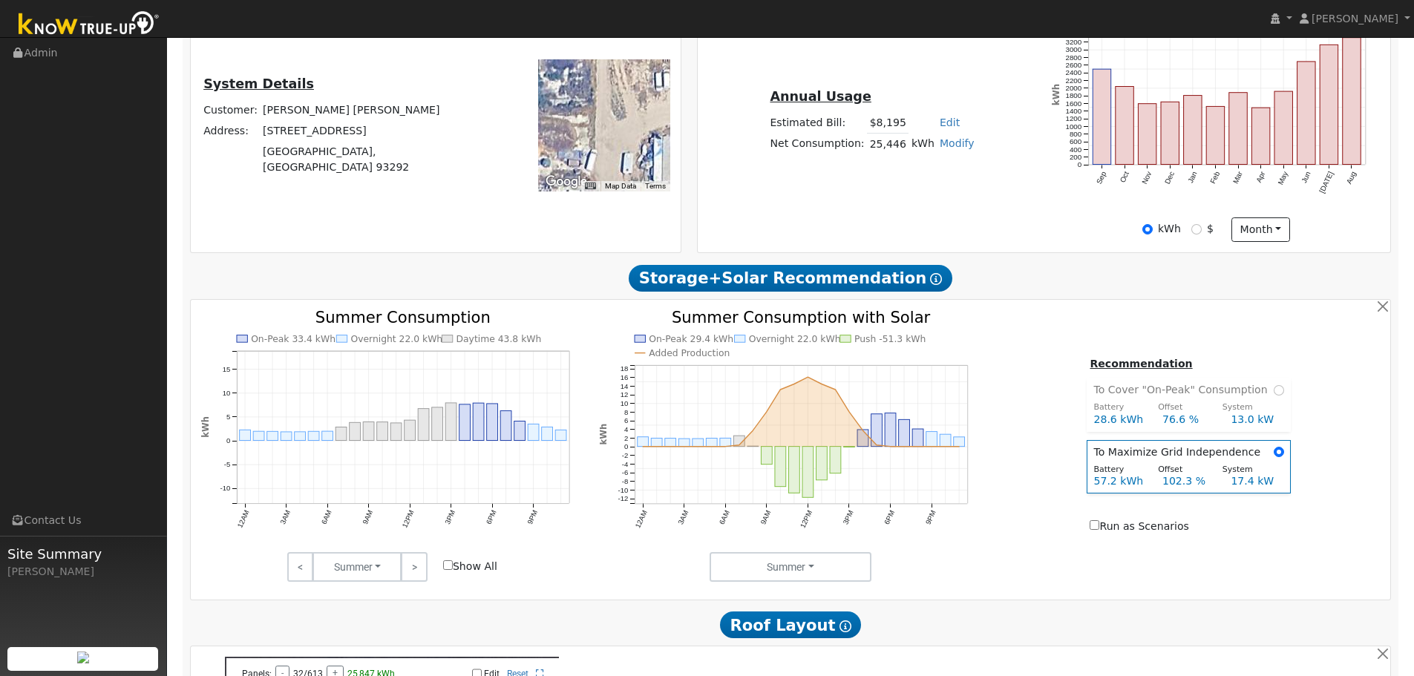
scroll to position [308, 0]
